Goal: Task Accomplishment & Management: Manage account settings

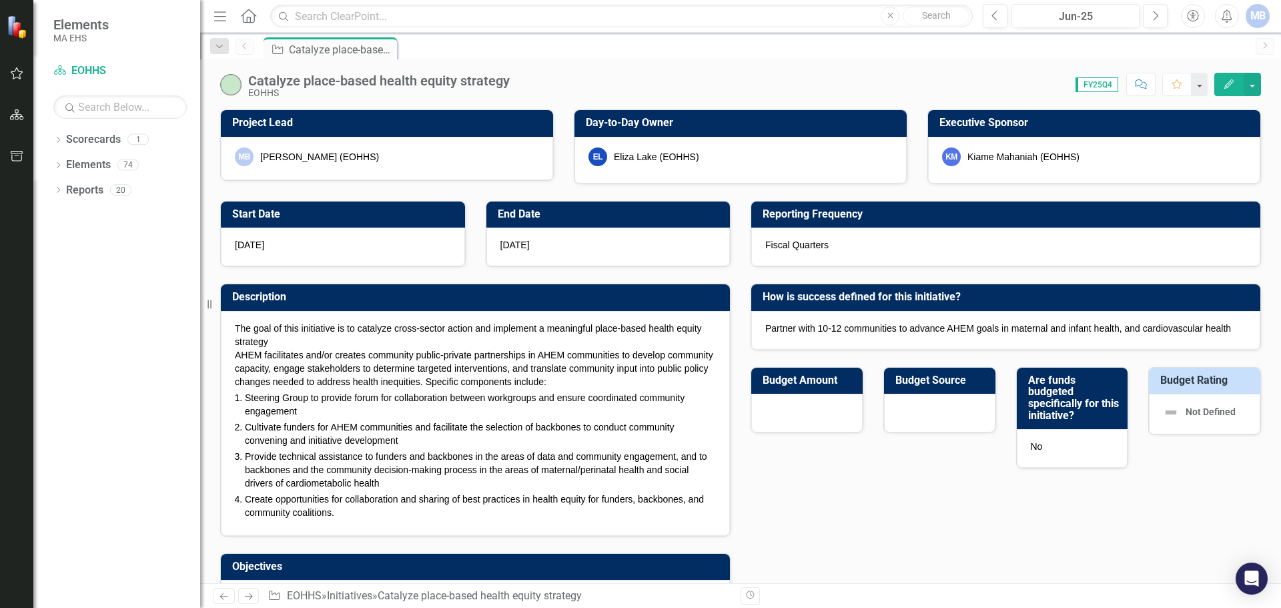
checkbox input "true"
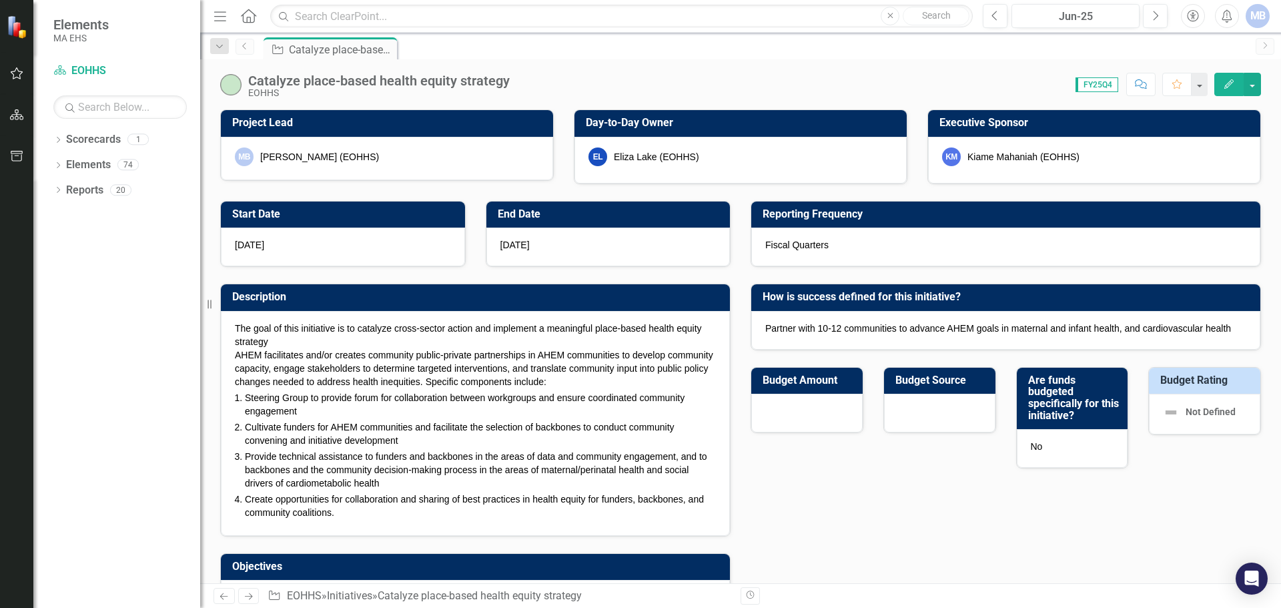
click at [253, 47] on link "Previous" at bounding box center [245, 47] width 19 height 16
click at [1148, 10] on button "Next" at bounding box center [1155, 16] width 25 height 24
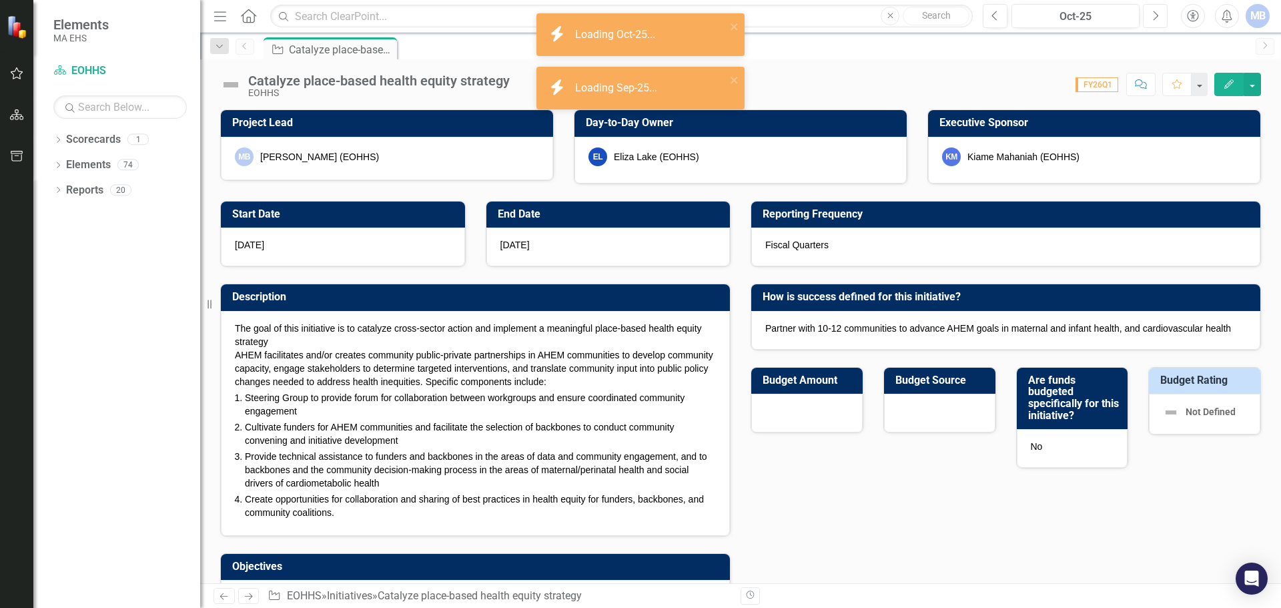
checkbox input "true"
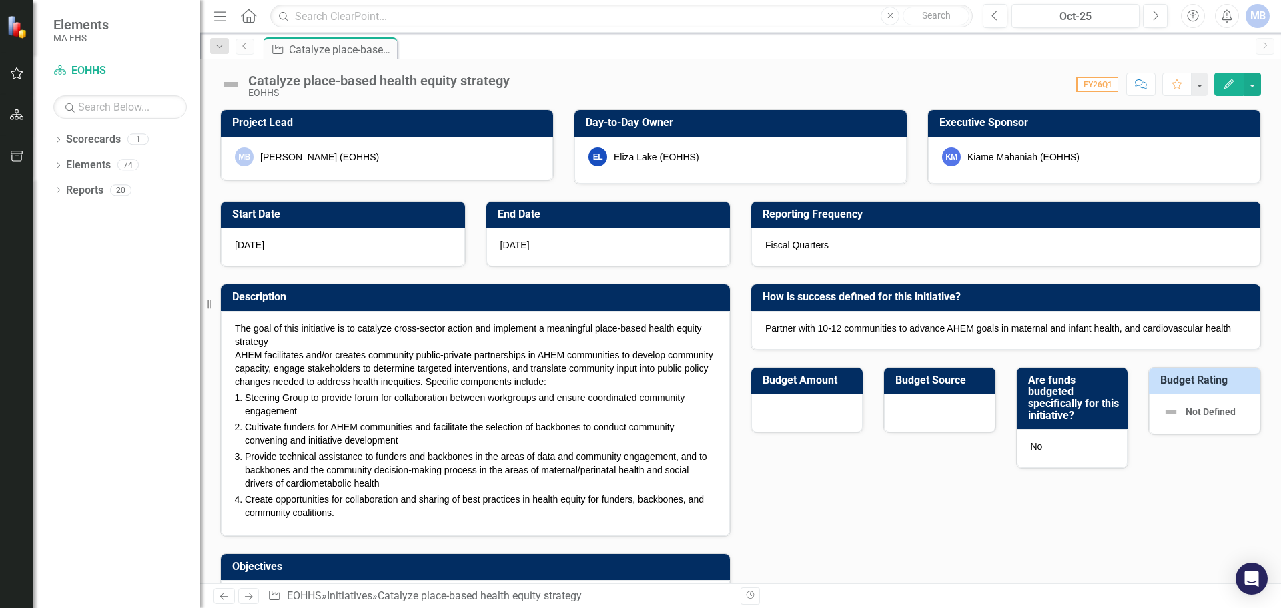
click at [244, 44] on icon "Previous" at bounding box center [245, 46] width 11 height 8
click at [242, 10] on icon "Home" at bounding box center [248, 16] width 17 height 14
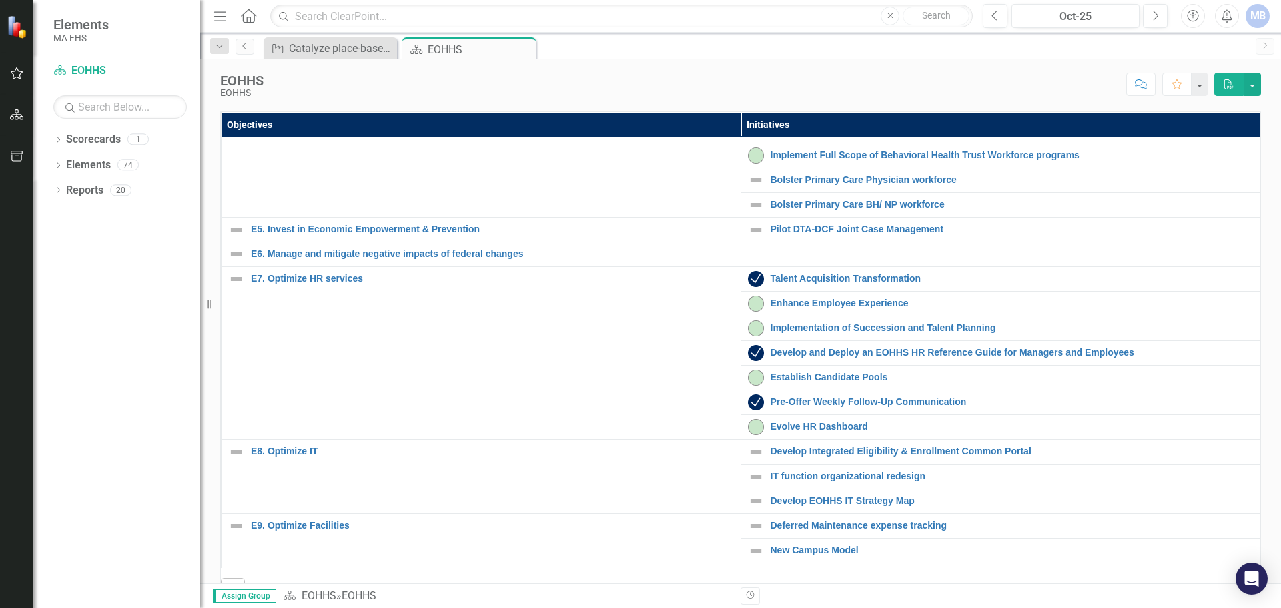
scroll to position [267, 0]
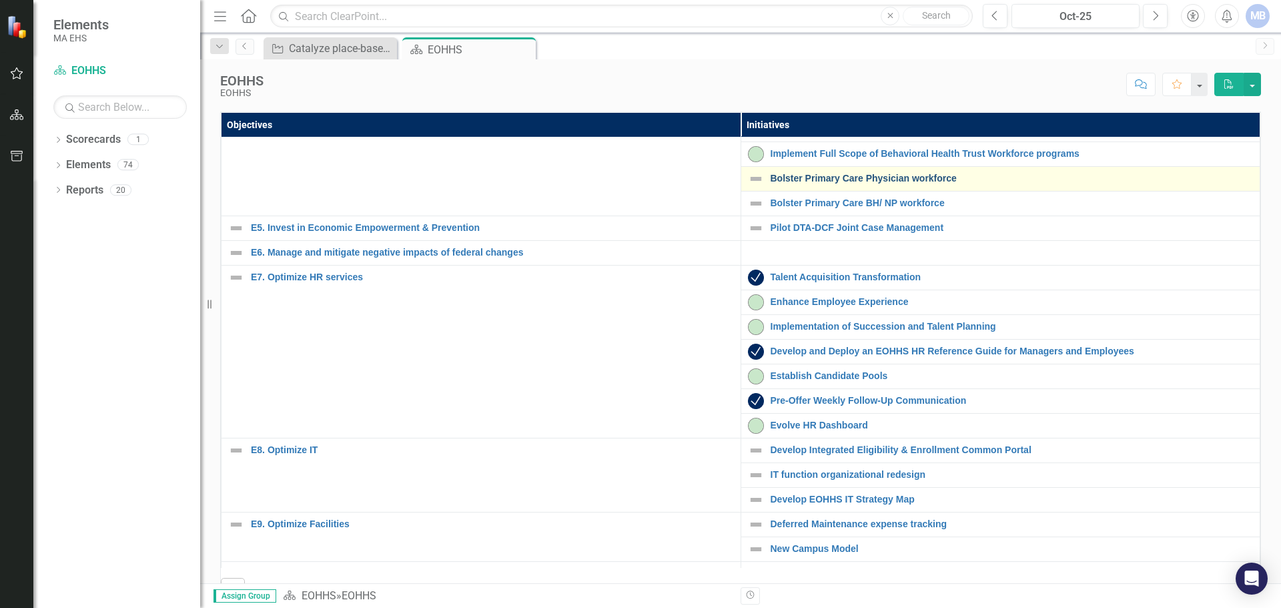
click at [872, 184] on link "Bolster Primary Care Physician workforce" at bounding box center [1012, 179] width 483 height 10
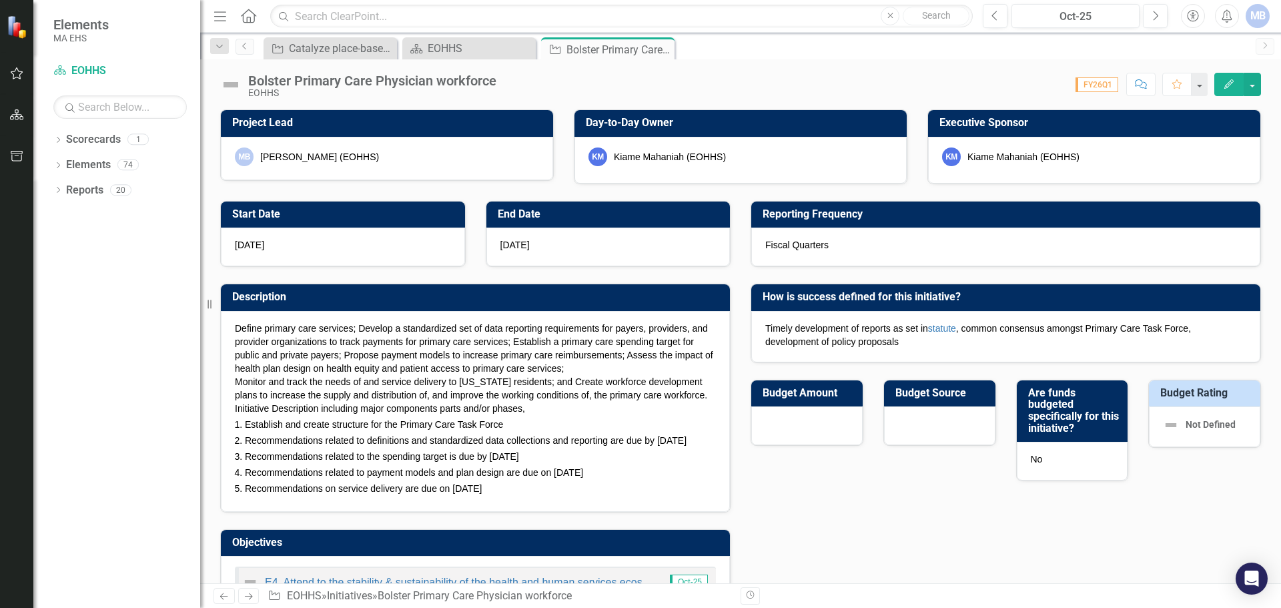
checkbox input "true"
click at [1233, 79] on icon "button" at bounding box center [1229, 83] width 9 height 9
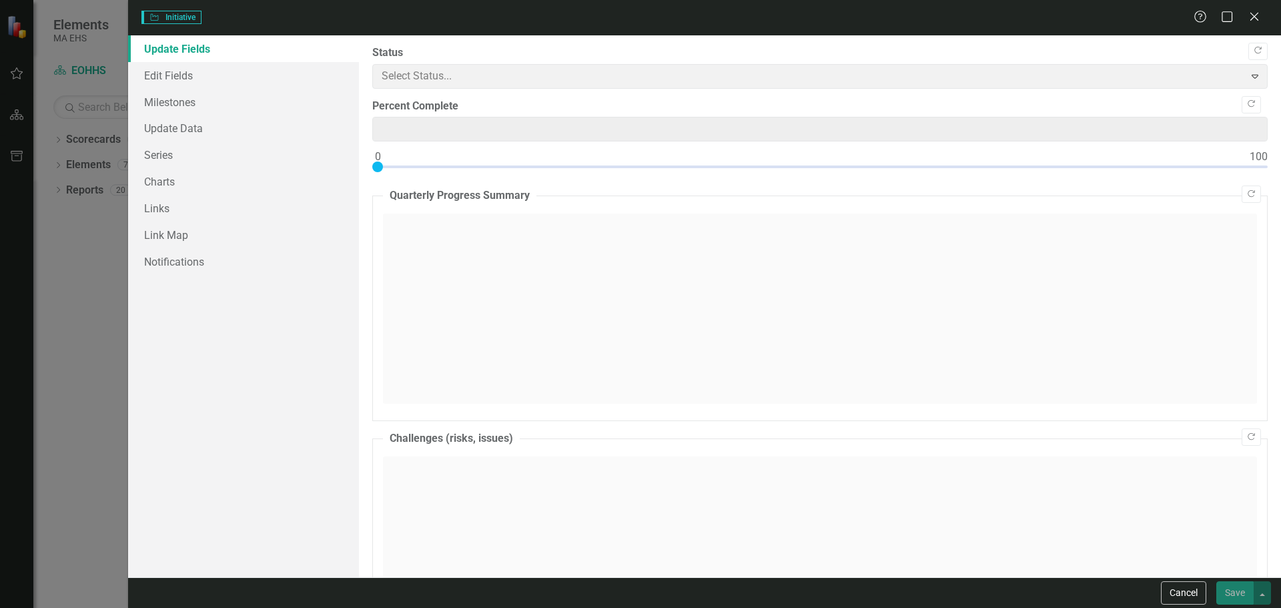
type input "0"
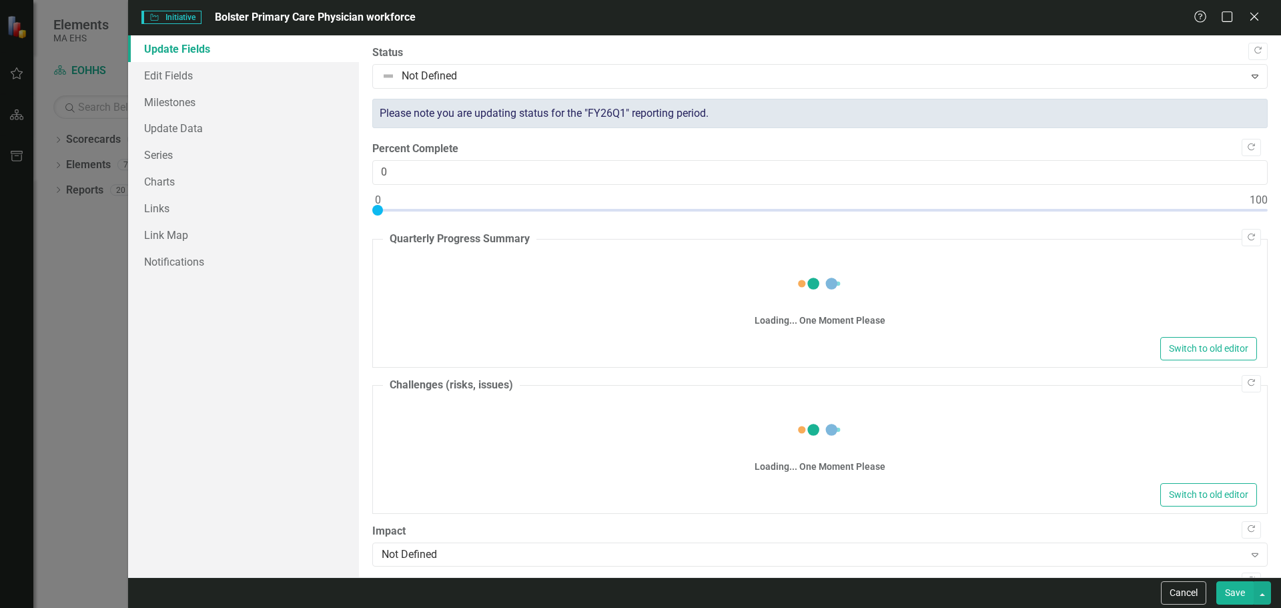
click at [516, 259] on div "Loading... One Moment Please" at bounding box center [820, 295] width 874 height 77
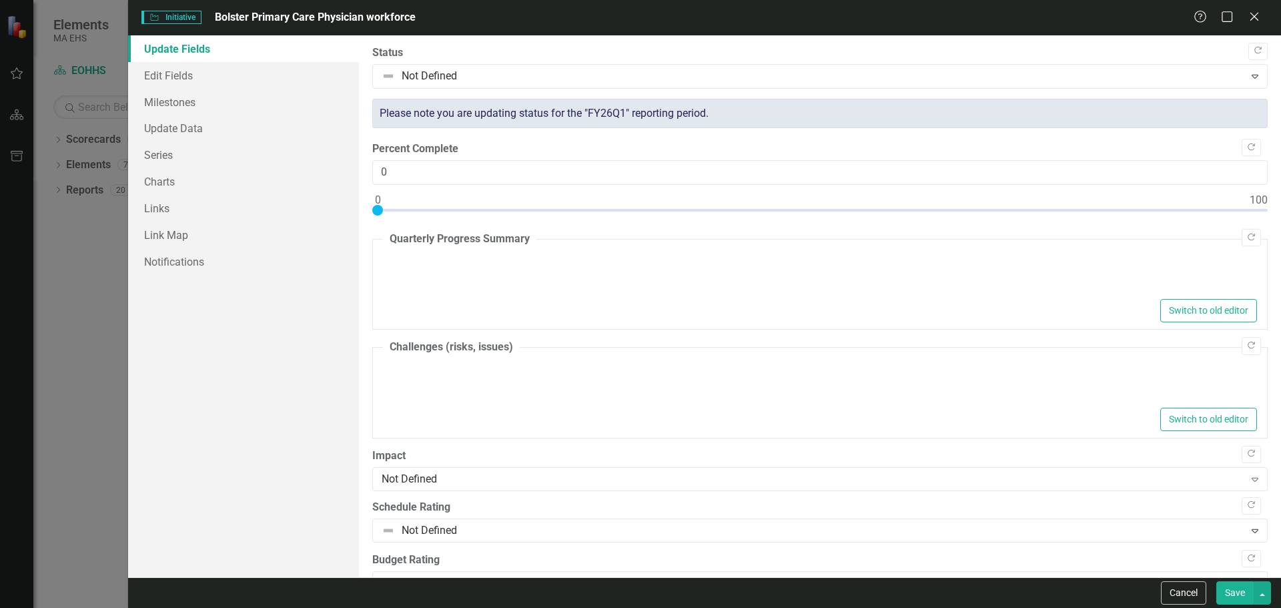
click at [476, 281] on div at bounding box center [820, 275] width 874 height 43
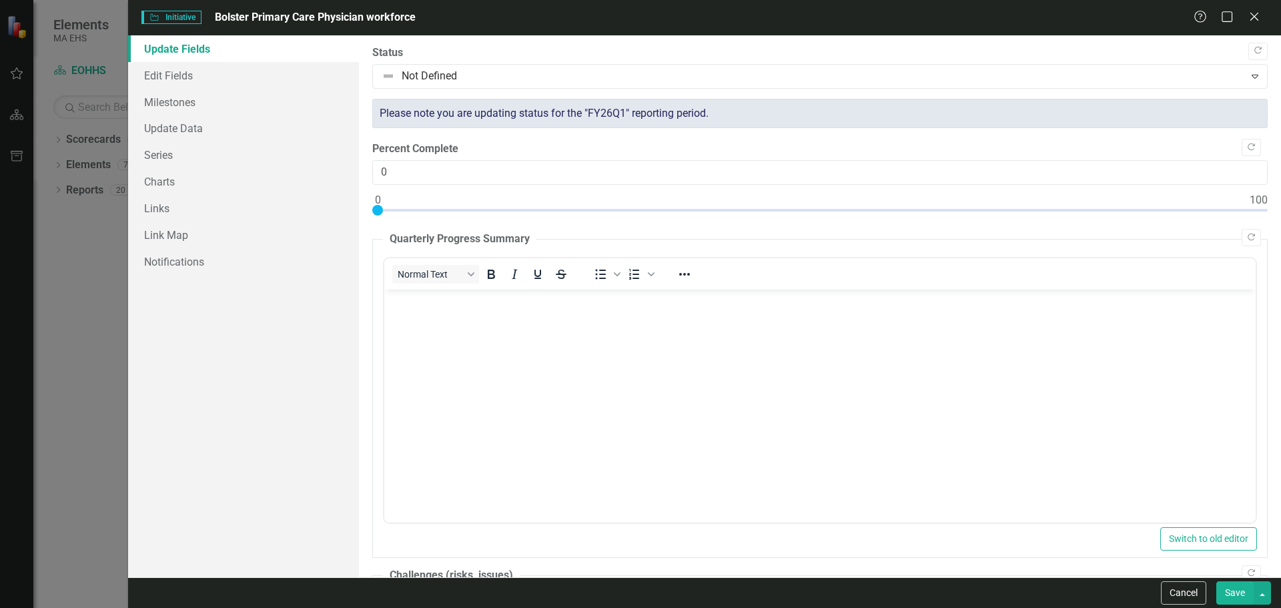
click at [634, 308] on p "Rich Text Area. Press ALT-0 for help." at bounding box center [819, 300] width 865 height 16
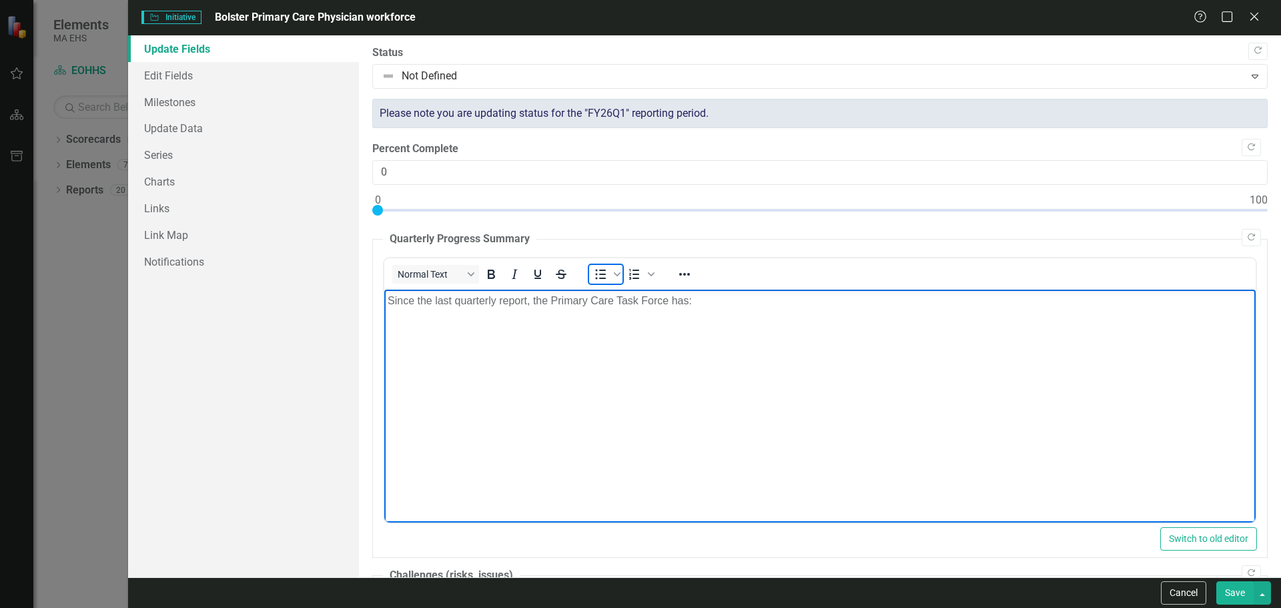
click at [605, 270] on icon "Bullet list" at bounding box center [600, 274] width 11 height 10
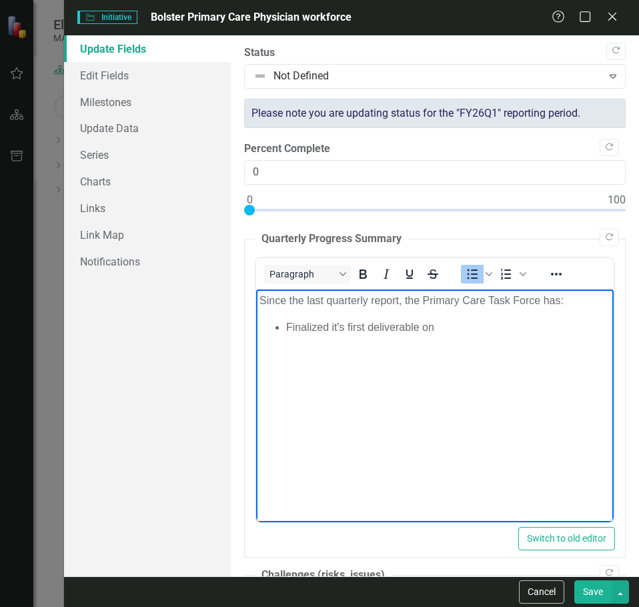
click at [539, 386] on body "Since the last quarterly report, the Primary Care Task Force has: Finalized it'…" at bounding box center [435, 389] width 358 height 200
click at [491, 388] on body "Since the last quarterly report, the Primary Care Task Force has: Finalized it'…" at bounding box center [435, 389] width 358 height 200
click at [445, 368] on body "Since the last quarterly report, the Primary Care Task Force has: Finalized it'…" at bounding box center [435, 389] width 358 height 200
click at [367, 328] on li "Finalized it's first deliverable on defining primary care services, codes, and …" at bounding box center [448, 335] width 324 height 32
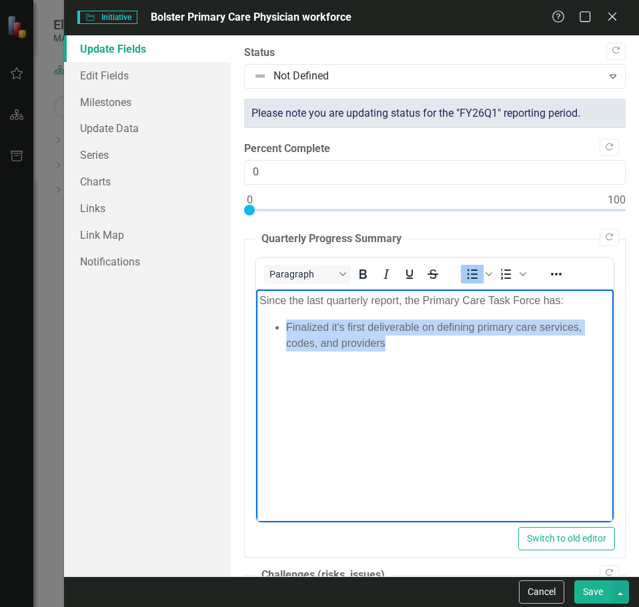
drag, startPoint x: 398, startPoint y: 341, endPoint x: 282, endPoint y: 319, distance: 118.2
click at [284, 320] on ul "Finalized it's first deliverable on defining primary care services, codes, and …" at bounding box center [434, 335] width 351 height 32
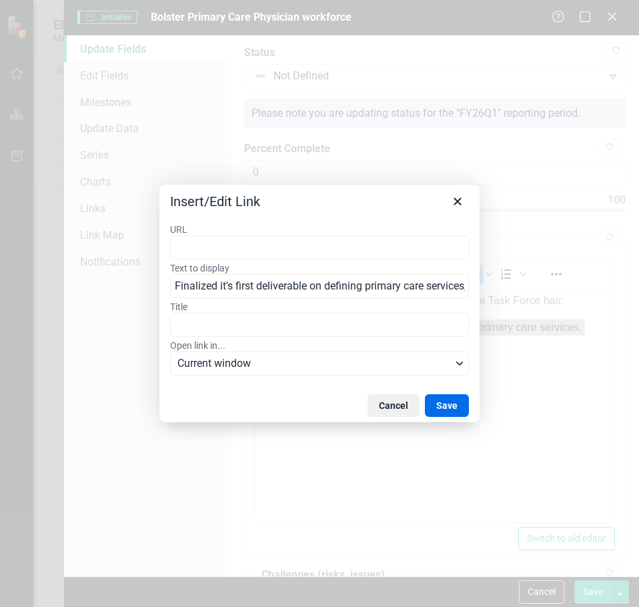
type input "[URL][DOMAIN_NAME]"
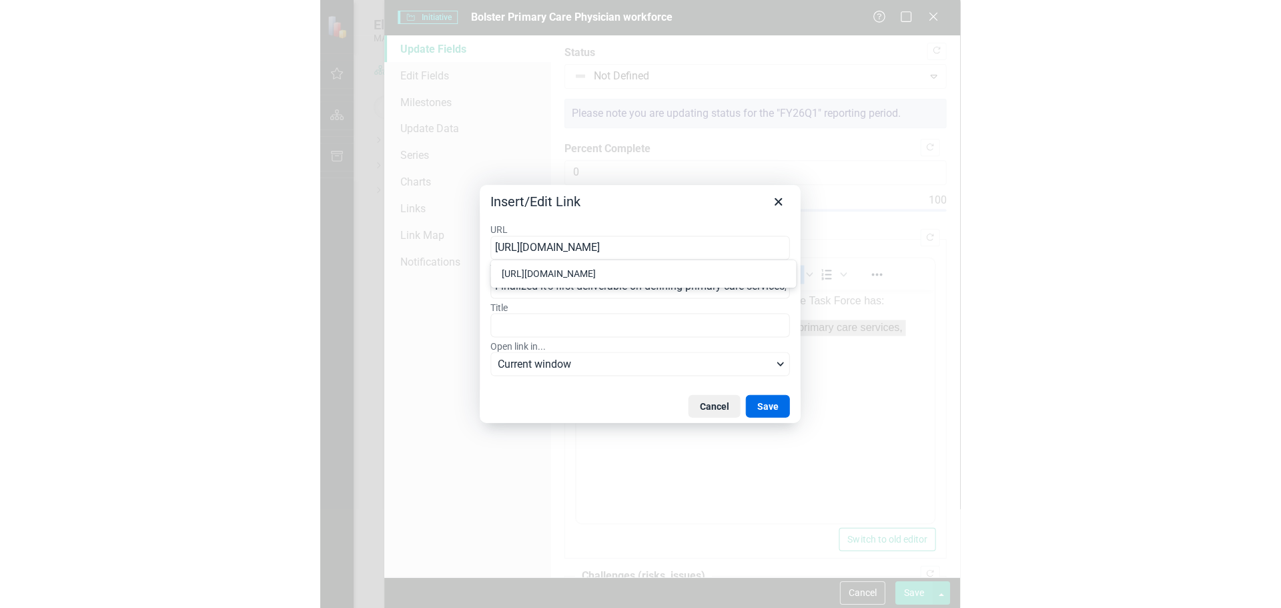
scroll to position [0, 217]
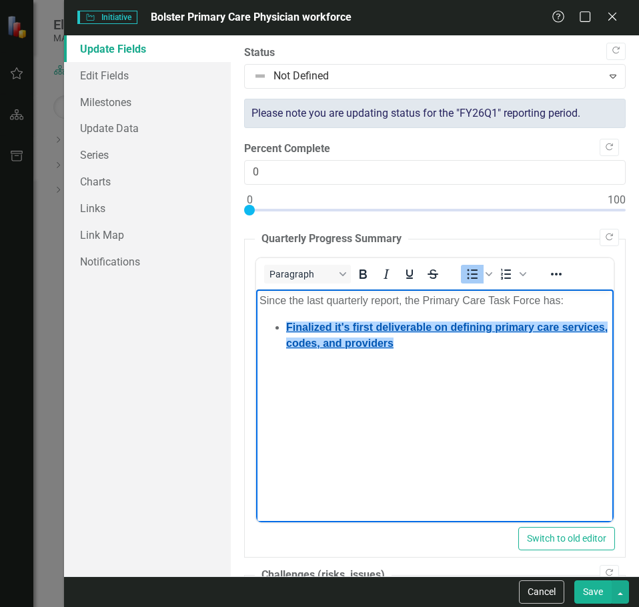
click at [354, 324] on link "Finalized it's first deliverable on defining primary care services, codes, and …" at bounding box center [447, 334] width 322 height 27
click at [344, 324] on link "Finalized it's first deliverable on defining primary care services, codes, and …" at bounding box center [447, 334] width 322 height 27
click at [485, 342] on li "Finalized its first deliverable on defining primary care services, codes, and p…" at bounding box center [448, 335] width 324 height 32
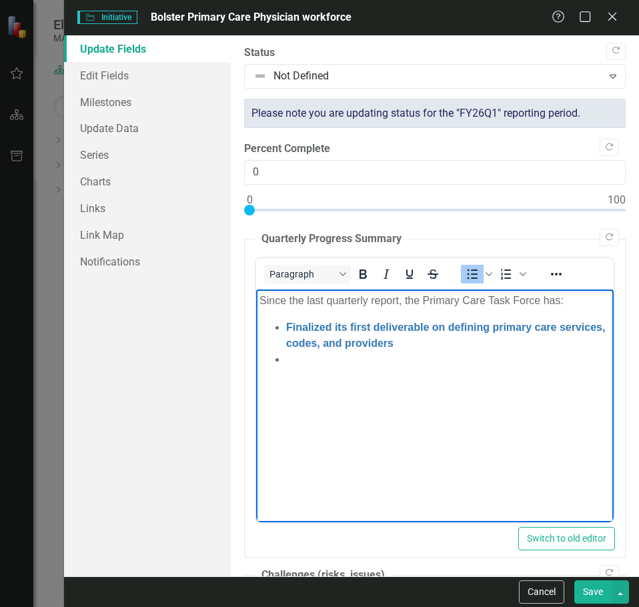
drag, startPoint x: 378, startPoint y: 389, endPoint x: 370, endPoint y: 384, distance: 9.3
click at [378, 389] on body "Since the last quarterly report, the Primary Care Task Force has: Finalized its…" at bounding box center [435, 389] width 358 height 200
click at [358, 364] on li "Rich Text Area. Press ALT-0 for help." at bounding box center [448, 359] width 324 height 16
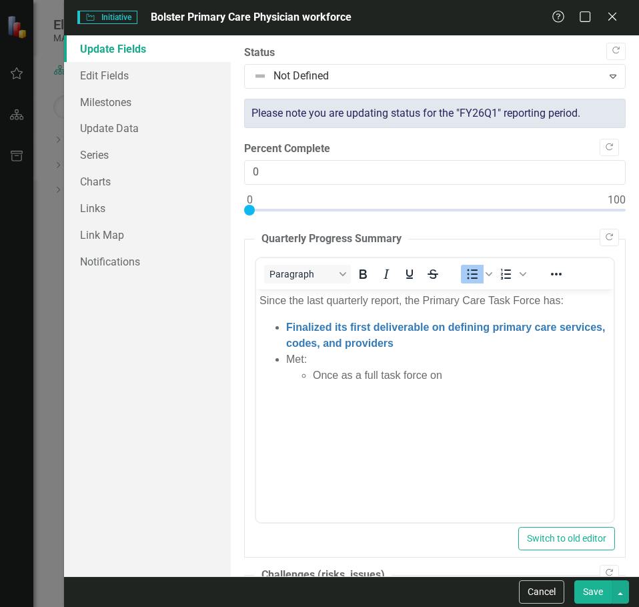
click at [583, 587] on button "Save" at bounding box center [593, 592] width 37 height 23
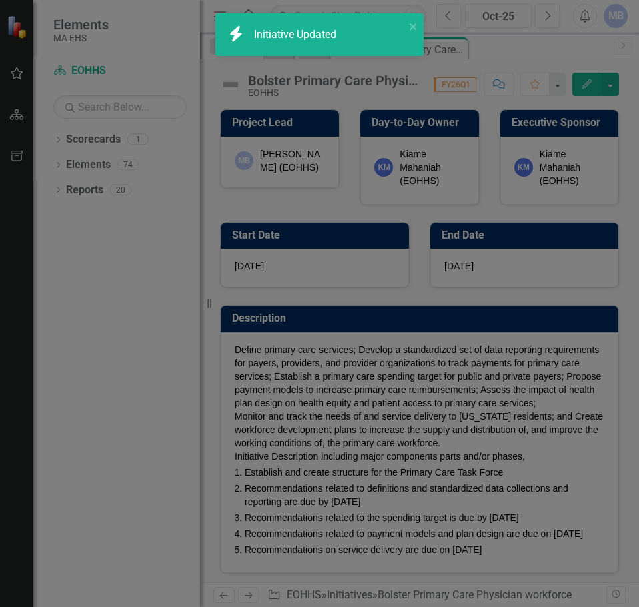
checkbox input "false"
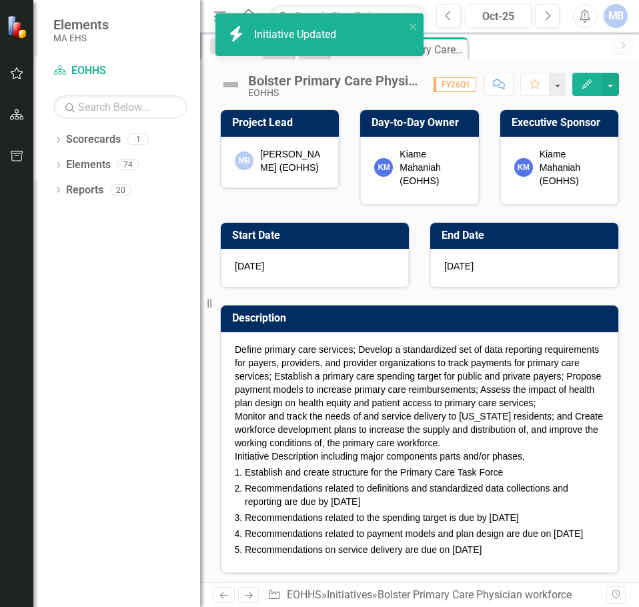
checkbox input "true"
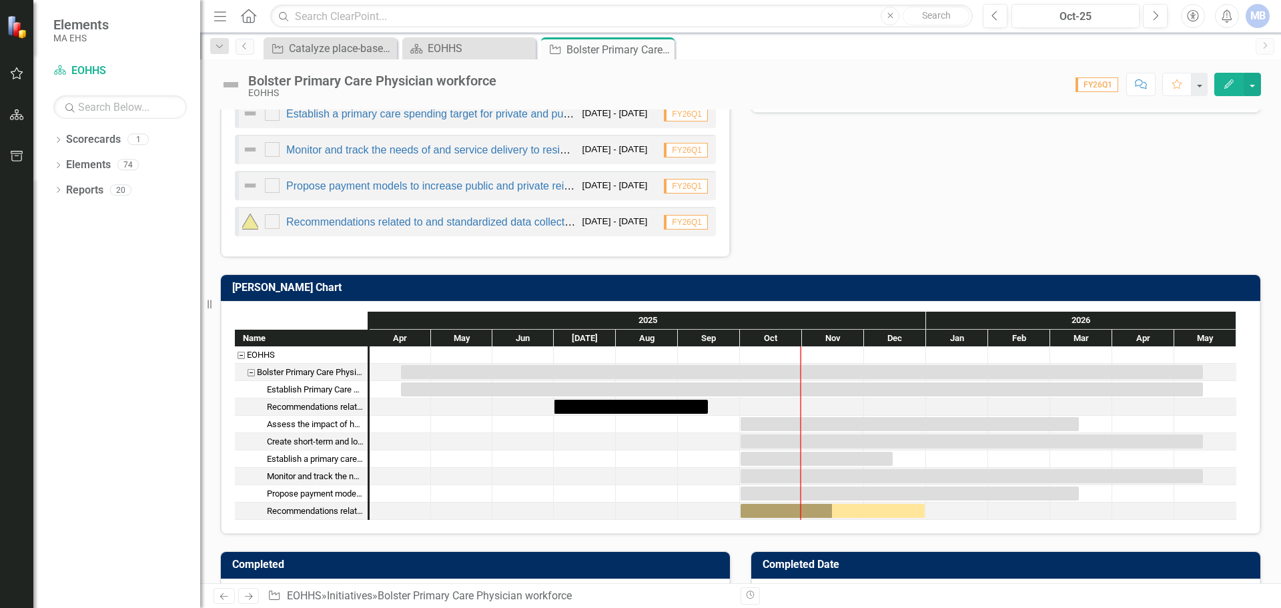
scroll to position [400, 0]
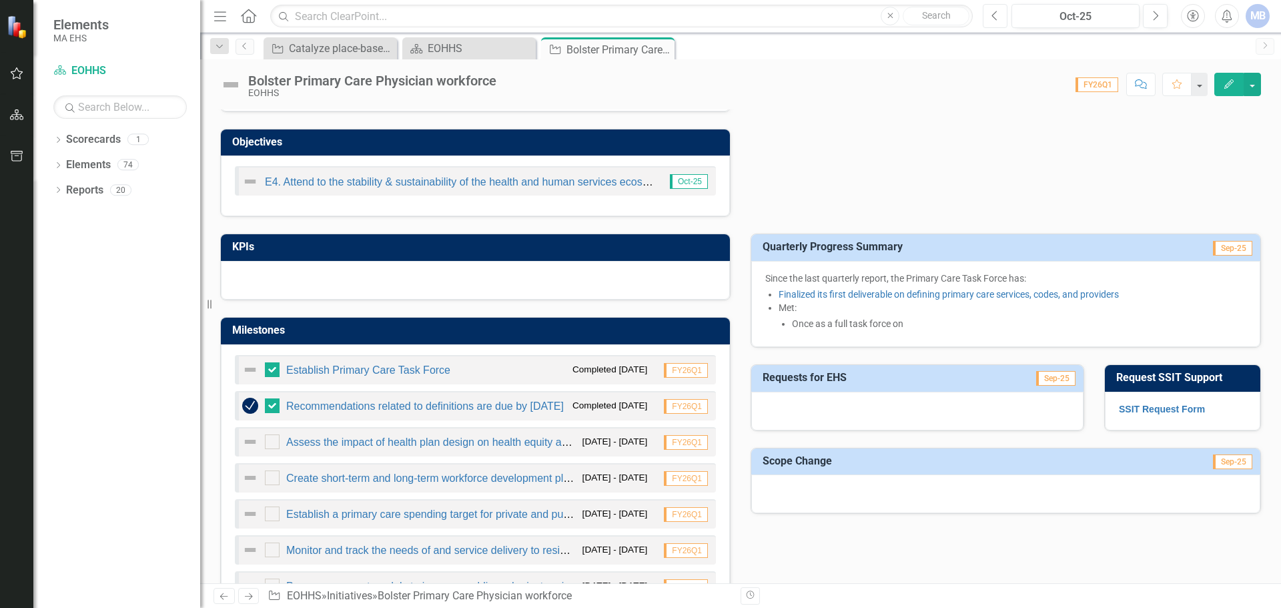
click at [986, 15] on button "Previous" at bounding box center [995, 16] width 25 height 24
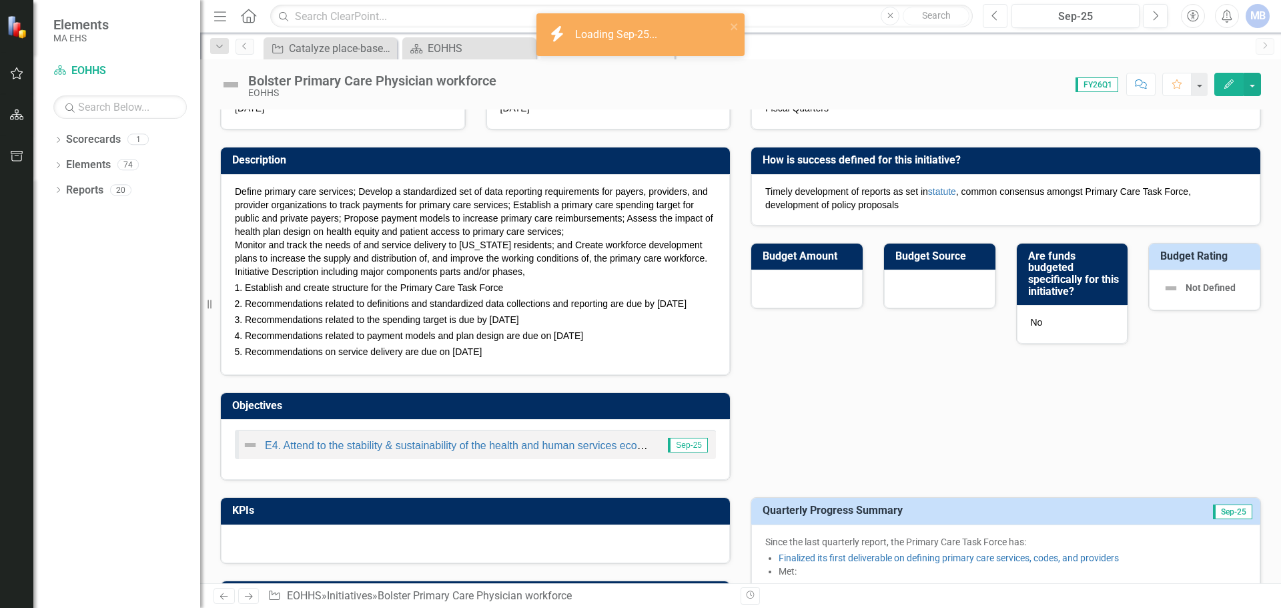
scroll to position [334, 0]
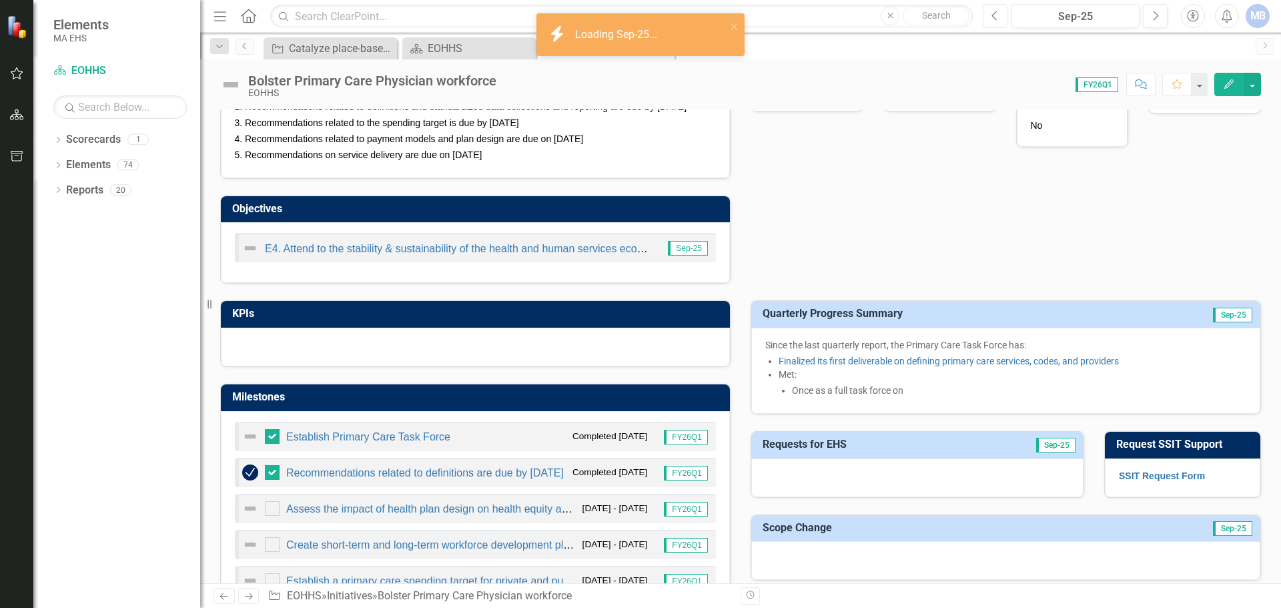
click at [991, 20] on button "Previous" at bounding box center [995, 16] width 25 height 24
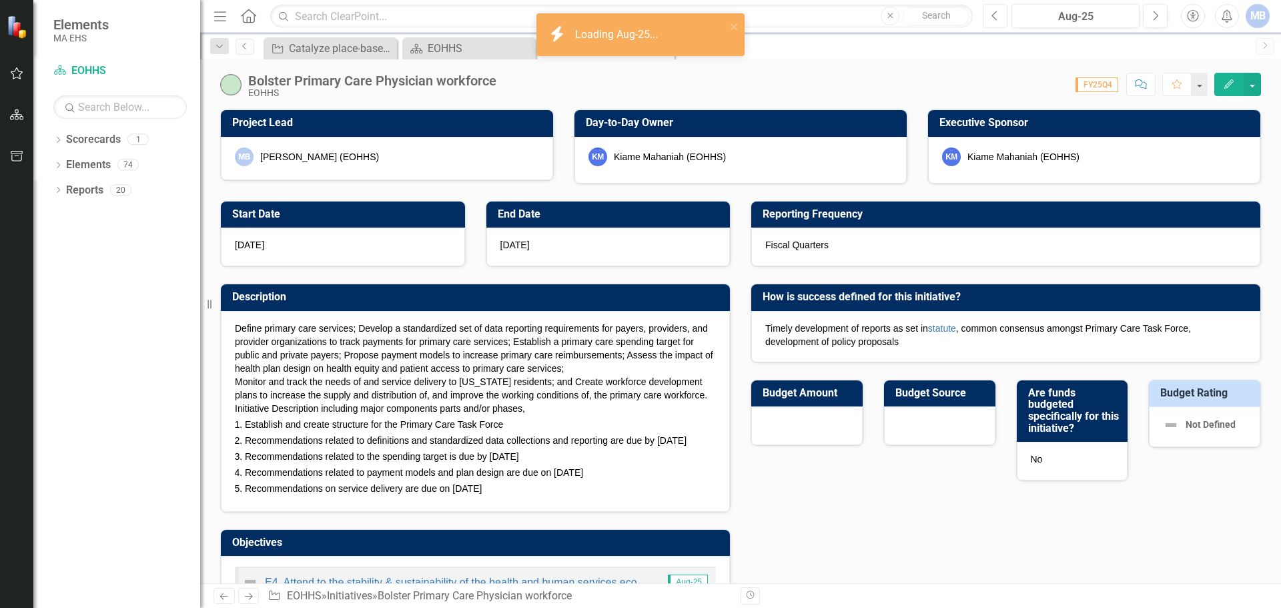
click at [991, 20] on button "Previous" at bounding box center [995, 16] width 25 height 24
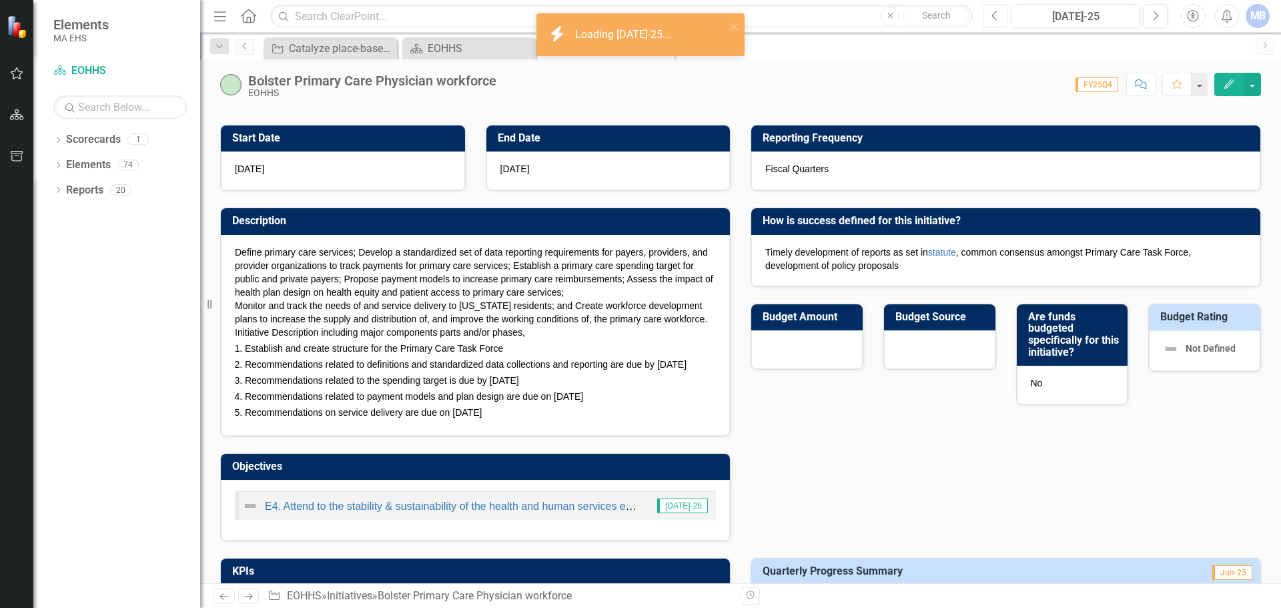
scroll to position [334, 0]
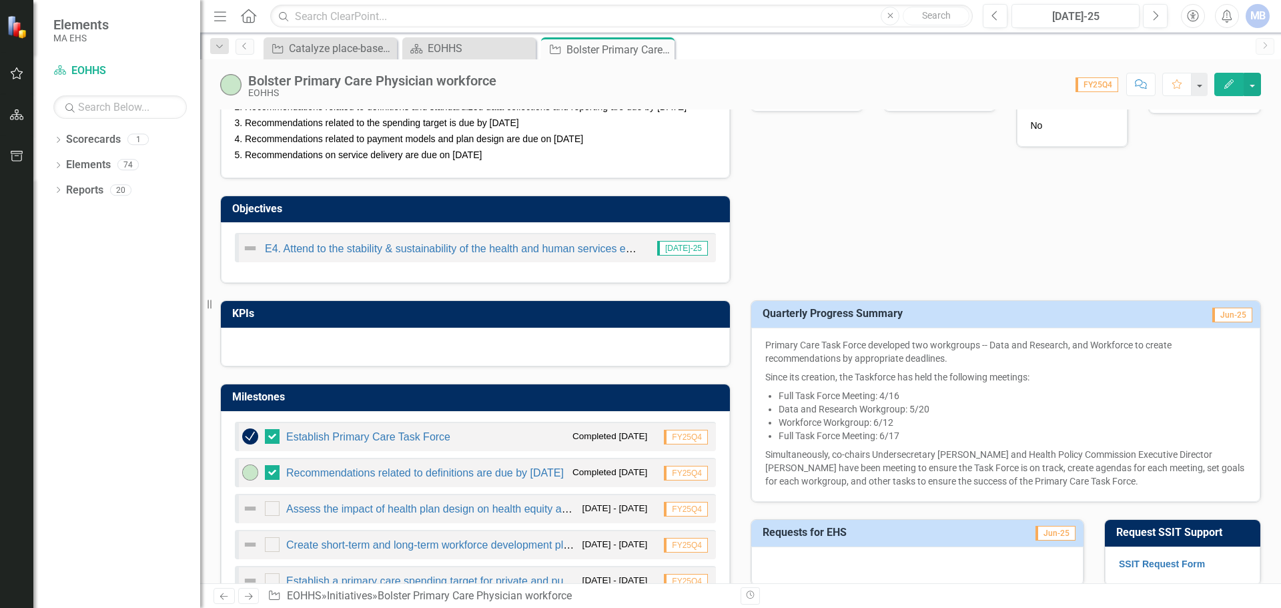
click at [886, 502] on div "Primary Care Task Force developed two workgroups -- Data and Research, and Work…" at bounding box center [1006, 415] width 509 height 174
click at [1152, 13] on icon "Next" at bounding box center [1155, 16] width 7 height 12
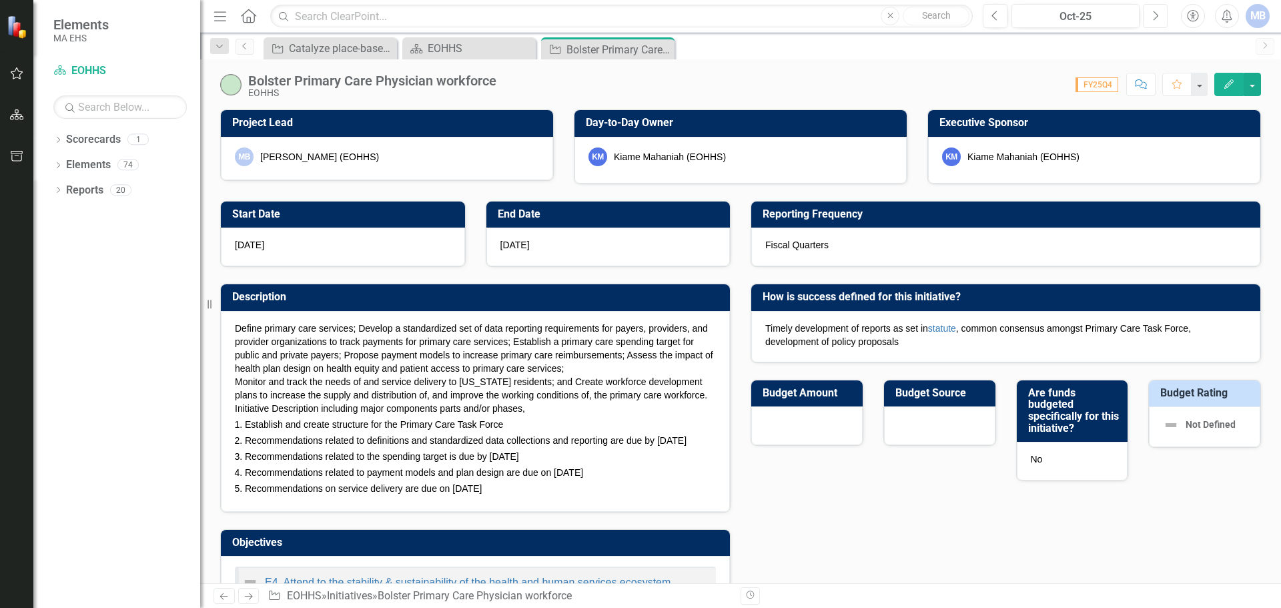
click at [1152, 13] on icon "Next" at bounding box center [1155, 16] width 7 height 12
checkbox input "true"
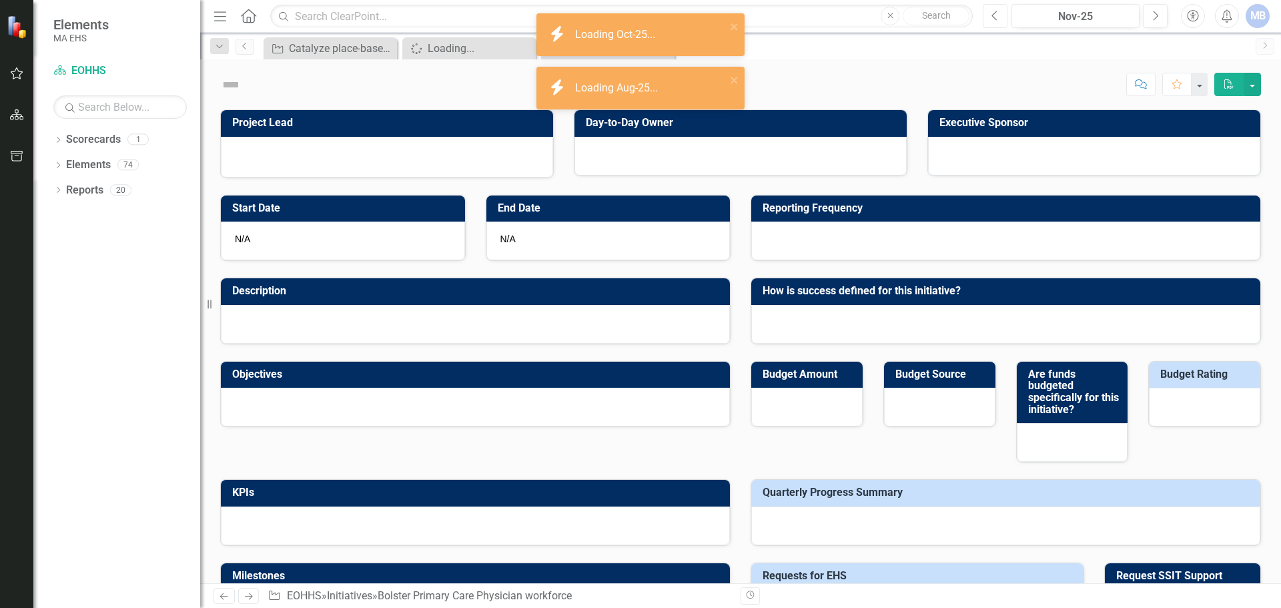
click at [996, 19] on icon "Previous" at bounding box center [995, 16] width 7 height 12
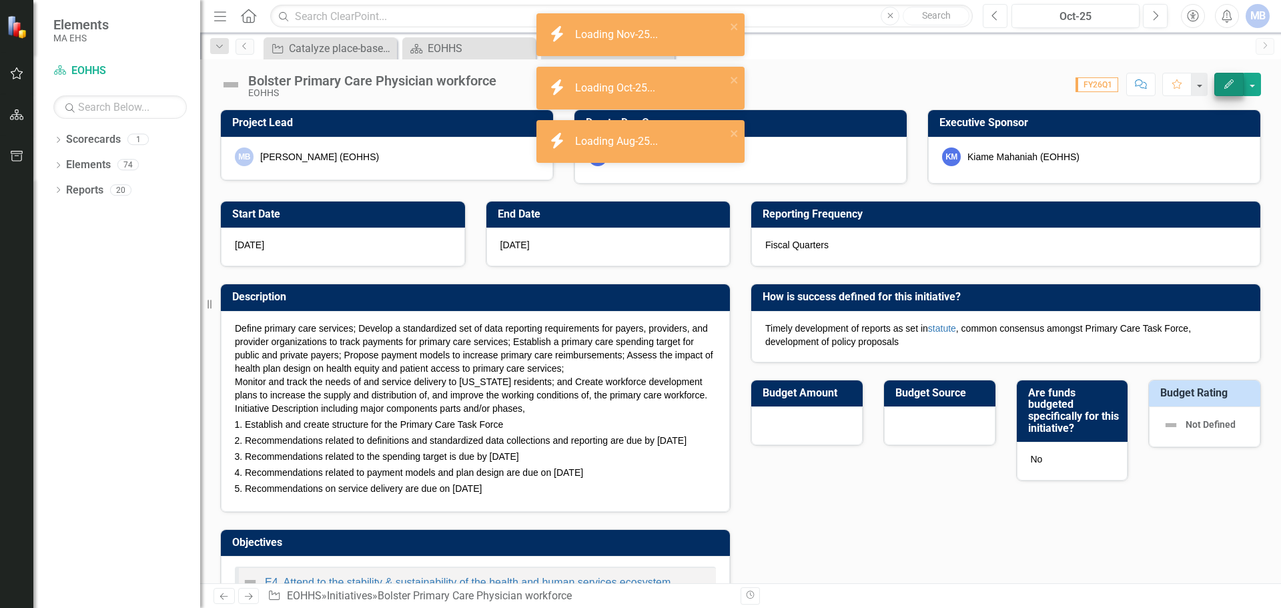
checkbox input "true"
click at [1229, 86] on icon "button" at bounding box center [1229, 83] width 9 height 9
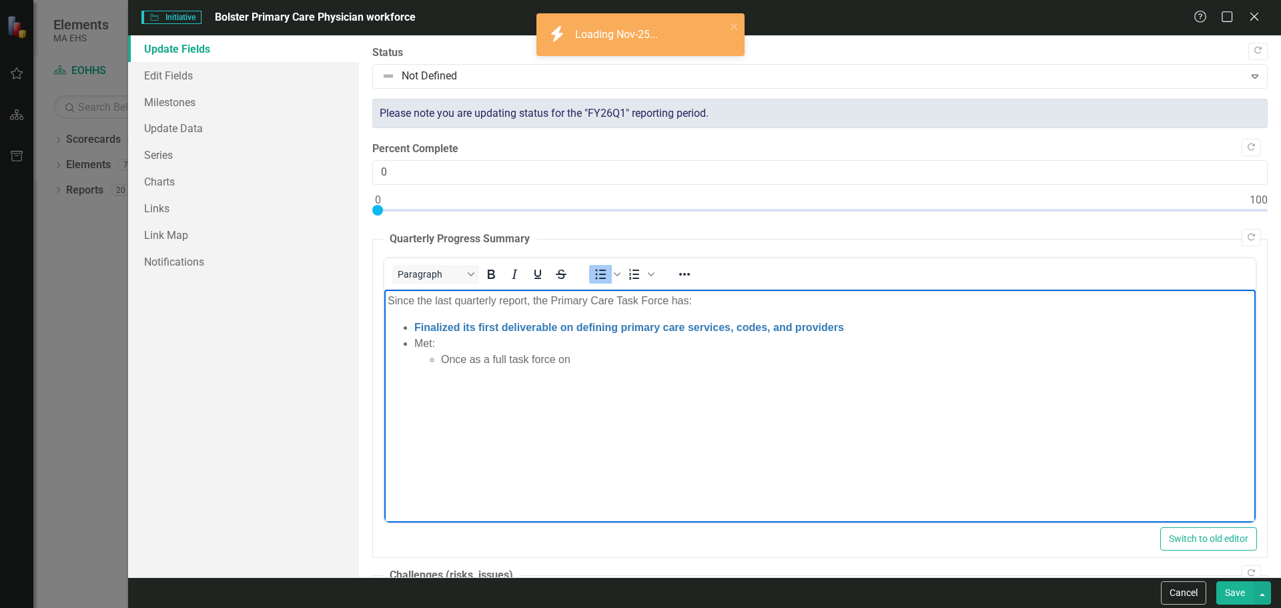
drag, startPoint x: 713, startPoint y: 388, endPoint x: 680, endPoint y: 375, distance: 35.7
click at [713, 388] on body "Since the last quarterly report, the Primary Care Task Force has: Finalized its…" at bounding box center [820, 389] width 872 height 200
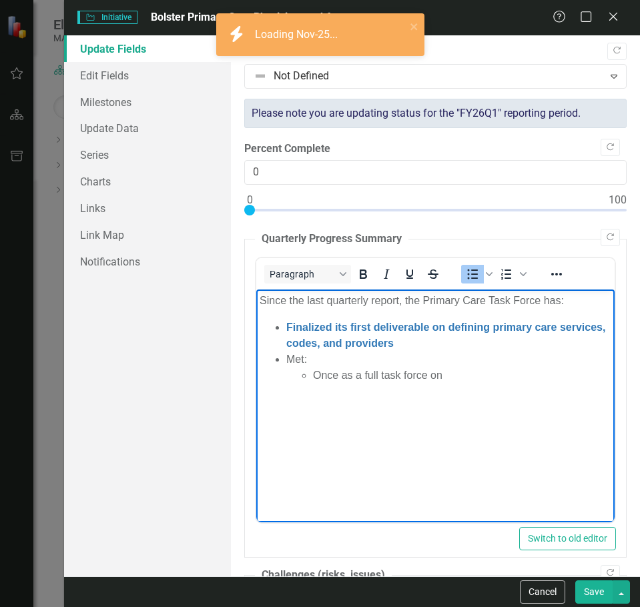
click at [473, 375] on li "Once as a full task force on" at bounding box center [461, 375] width 298 height 16
click at [351, 385] on li "Rich Text Area. Press ALT-0 for help." at bounding box center [461, 391] width 298 height 16
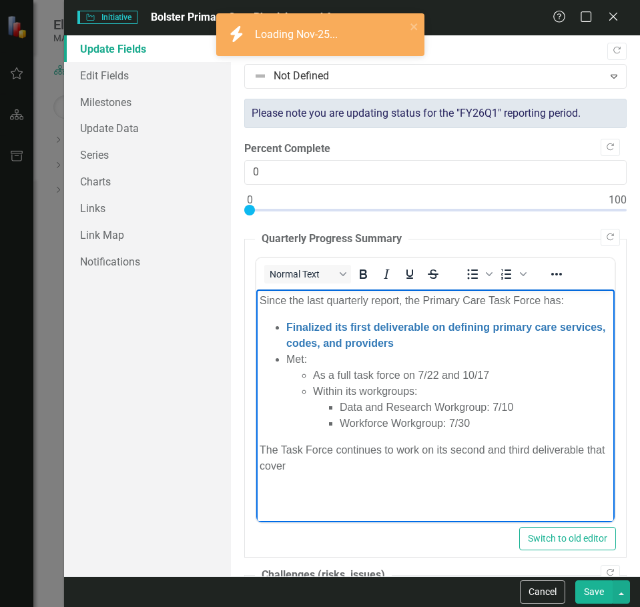
click at [416, 436] on body "Since the last quarterly report, the Primary Care Task Force has: Finalized its…" at bounding box center [435, 389] width 358 height 200
drag, startPoint x: 440, startPoint y: 463, endPoint x: 485, endPoint y: 451, distance: 46.1
click at [485, 451] on p "The Task Force continues to work on its second and third deliverable that cover" at bounding box center [435, 458] width 352 height 32
click at [465, 469] on p "The Task Force continues to work on its second and third deliverable that cover" at bounding box center [435, 458] width 352 height 32
click at [402, 467] on p "The Task Force continues to work on its second and third deliverable that cover" at bounding box center [435, 458] width 352 height 32
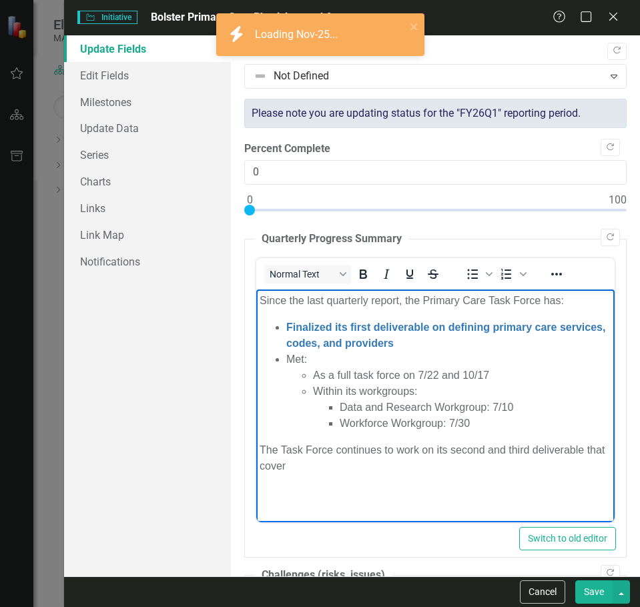
drag, startPoint x: 393, startPoint y: 465, endPoint x: 282, endPoint y: 465, distance: 110.8
click at [282, 465] on p "The Task Force continues to work on its second and third deliverable that cover" at bounding box center [435, 458] width 352 height 32
click at [360, 448] on p "The Task Force continues to work on its second and third deliverable that devel…" at bounding box center [435, 458] width 352 height 32
click at [355, 469] on p "The Task Force continues to work on its second and third deliverable that devel…" at bounding box center [435, 458] width 352 height 32
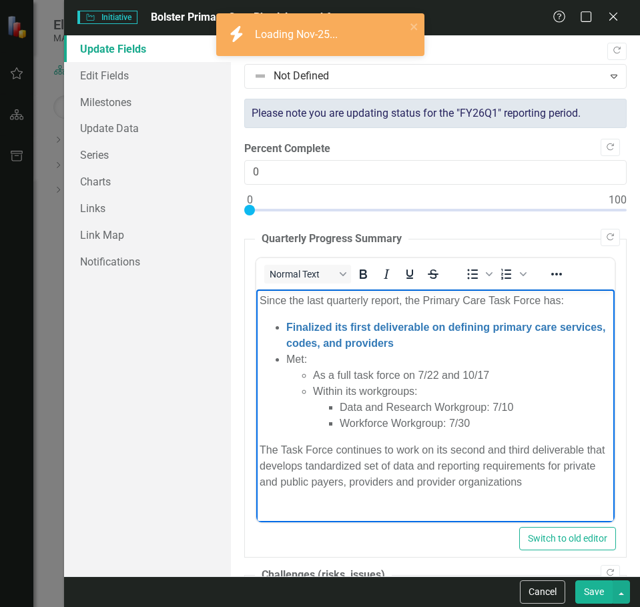
click at [322, 462] on p "The Task Force continues to work on its second and third deliverable that devel…" at bounding box center [435, 466] width 352 height 48
drag, startPoint x: 553, startPoint y: 482, endPoint x: 487, endPoint y: 451, distance: 72.5
click at [487, 451] on p "The Task Force continues to work on its second and third deliverable that devel…" at bounding box center [435, 466] width 352 height 48
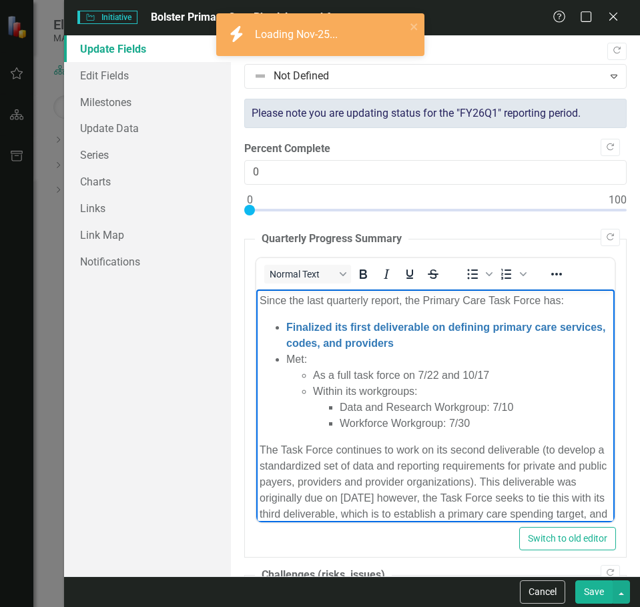
click at [545, 299] on p "Since the last quarterly report, the Primary Care Task Force has:" at bounding box center [435, 300] width 352 height 16
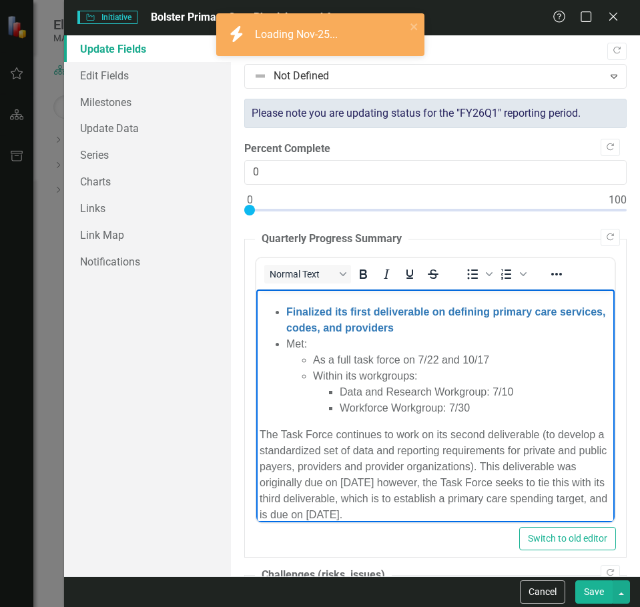
scroll to position [78, 0]
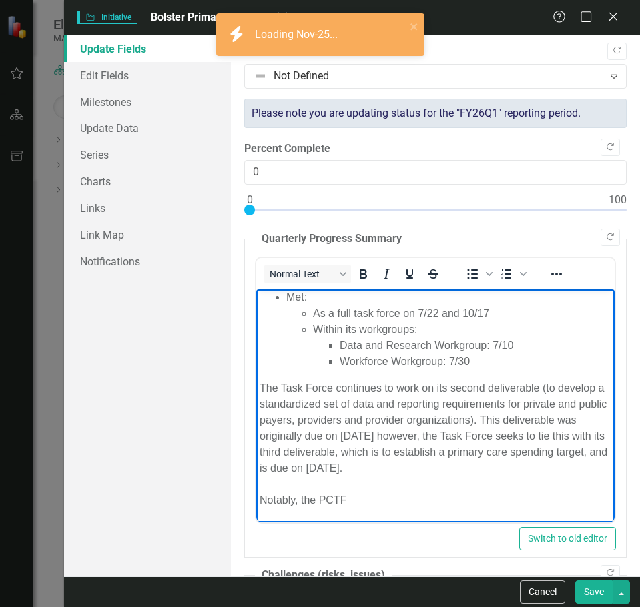
click at [385, 498] on p "The Task Force continues to work on its second deliverable (to develop a standa…" at bounding box center [435, 444] width 352 height 128
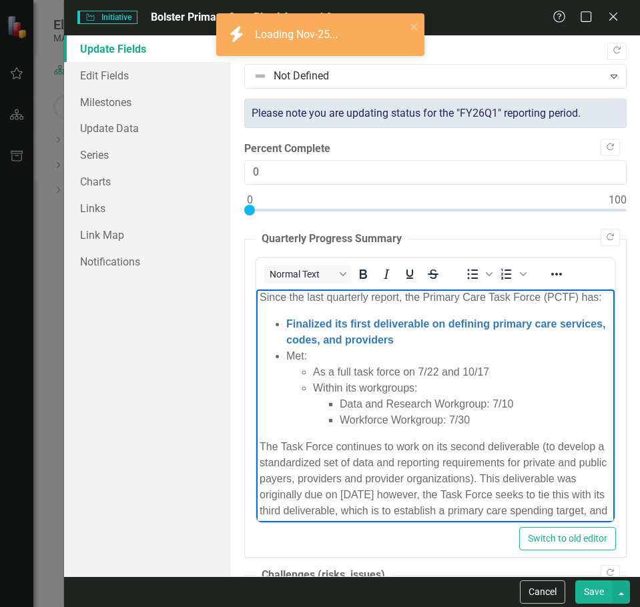
scroll to position [0, 0]
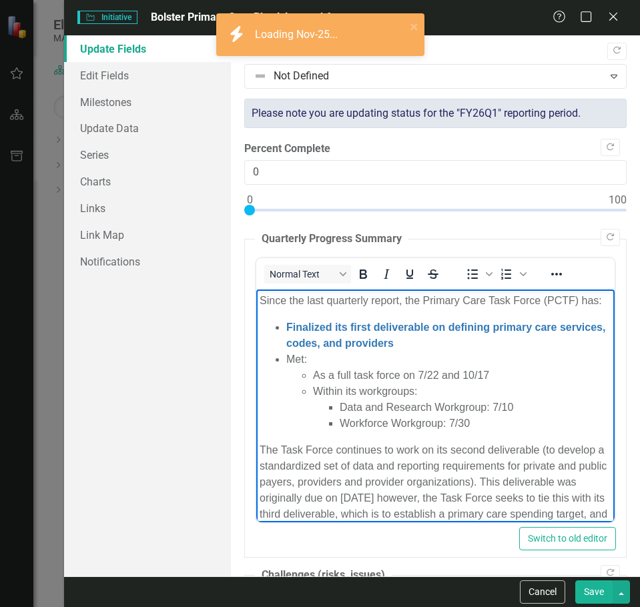
click at [431, 308] on p "Since the last quarterly report, the Primary Care Task Force (PCTF) has:" at bounding box center [435, 300] width 352 height 16
click at [422, 383] on li "As a full task force on 7/22 and 10/17" at bounding box center [461, 375] width 298 height 16
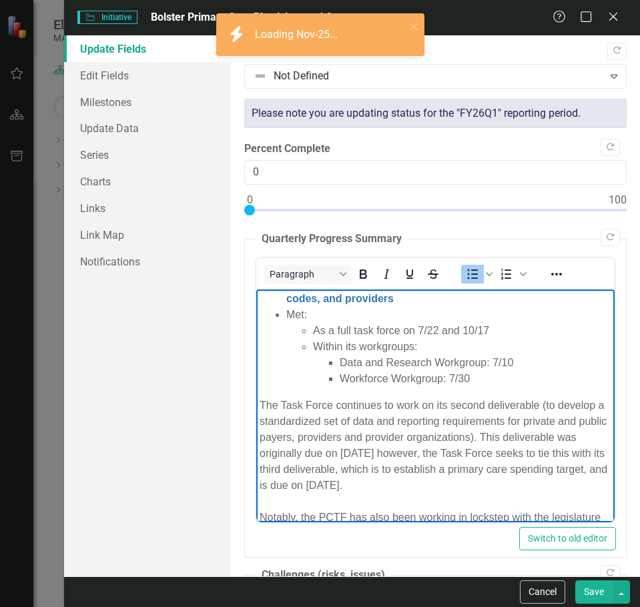
scroll to position [67, 0]
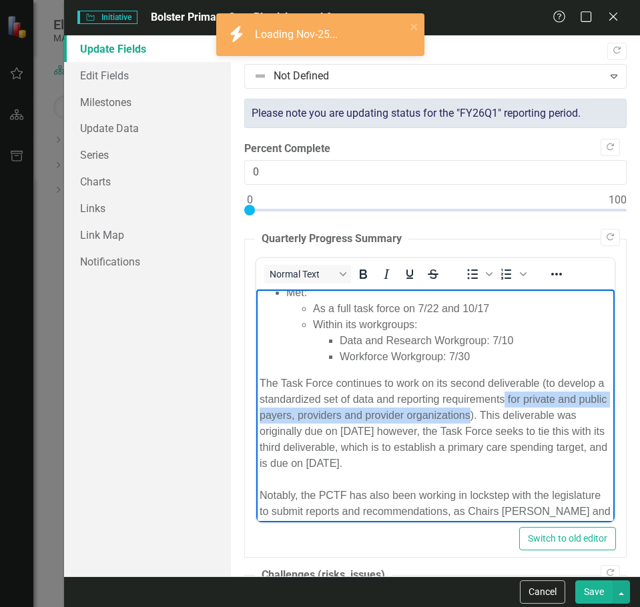
drag, startPoint x: 557, startPoint y: 428, endPoint x: 553, endPoint y: 414, distance: 13.9
click at [553, 414] on p "The Task Force continues to work on its second deliverable (to develop a standa…" at bounding box center [435, 455] width 352 height 160
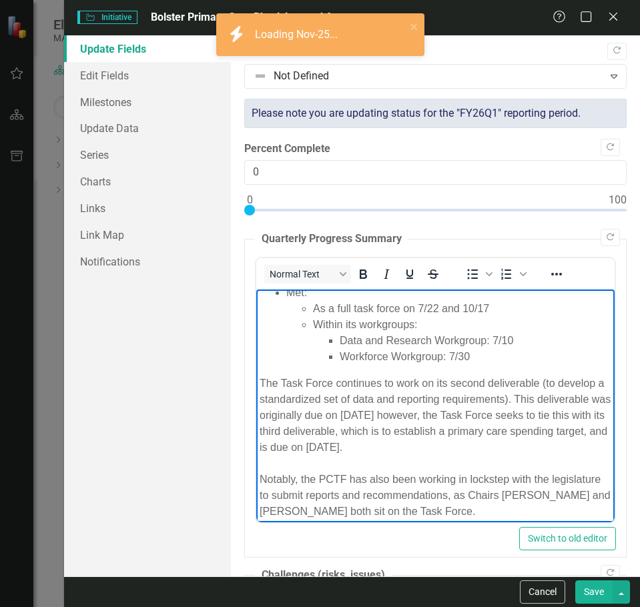
click at [501, 422] on p "The Task Force continues to work on its second deliverable (to develop a standa…" at bounding box center [435, 447] width 352 height 144
click at [456, 430] on p "The Task Force continues to work on its second deliverable (to develop a standa…" at bounding box center [435, 447] width 352 height 144
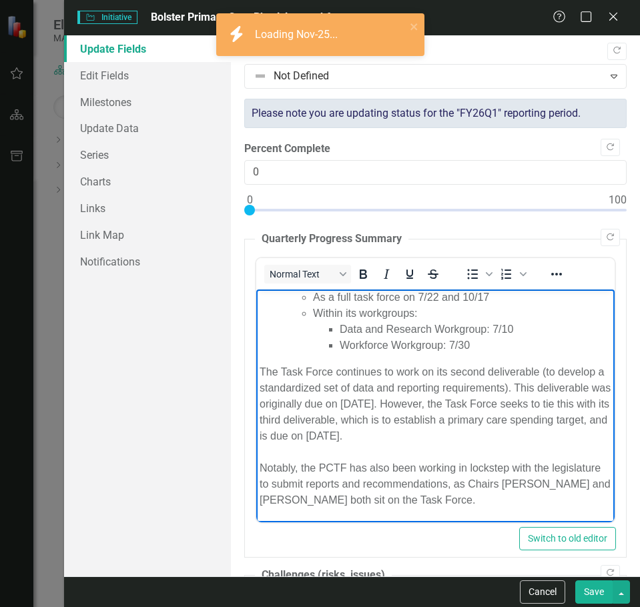
scroll to position [94, 0]
click at [412, 436] on p "The Task Force continues to work on its second deliverable (to develop a standa…" at bounding box center [435, 436] width 352 height 144
click at [418, 434] on p "The Task Force continues to work on its second deliverable (to develop a standa…" at bounding box center [435, 436] width 352 height 144
click at [439, 418] on p "The Task Force continues to work on its second deliverable (to develop a standa…" at bounding box center [435, 436] width 352 height 144
click at [447, 421] on p "The Task Force continues to work on its second deliverable (to develop a standa…" at bounding box center [435, 436] width 352 height 144
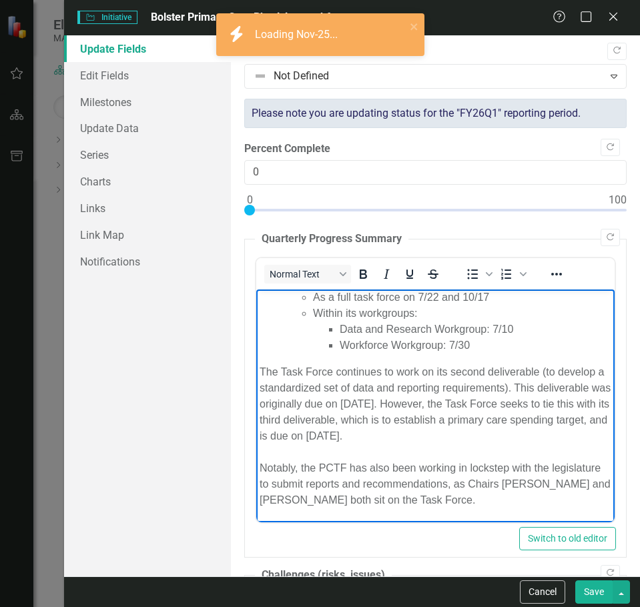
click at [421, 437] on p "The Task Force continues to work on its second deliverable (to develop a standa…" at bounding box center [435, 436] width 352 height 144
click at [540, 437] on p "The Task Force continues to work on its second deliverable (to develop a standa…" at bounding box center [435, 436] width 352 height 144
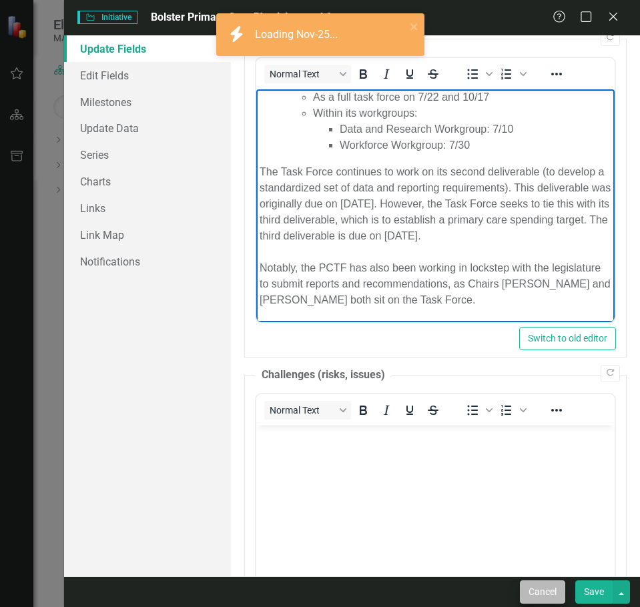
scroll to position [267, 0]
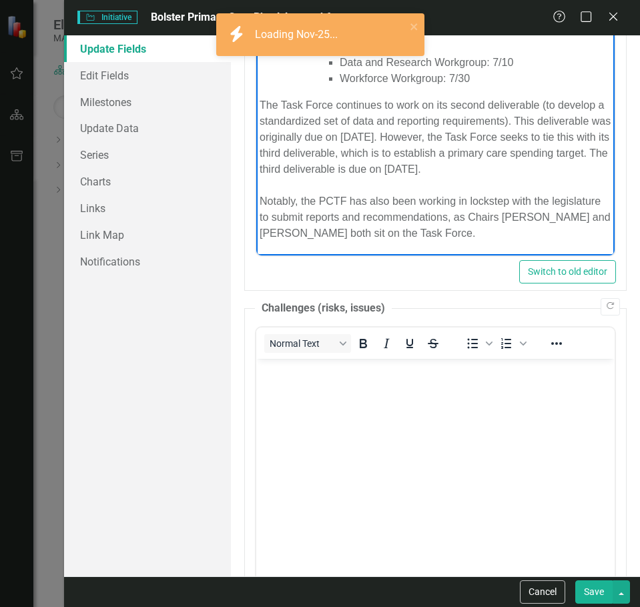
click at [538, 505] on body "Rich Text Area. Press ALT-0 for help." at bounding box center [435, 458] width 358 height 200
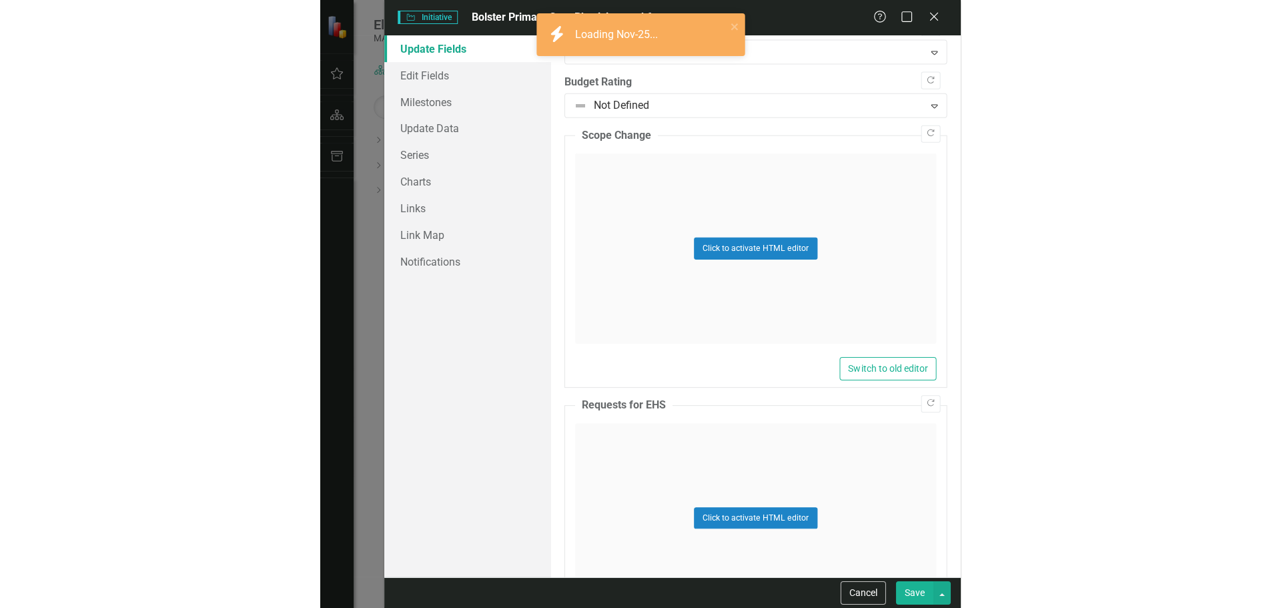
scroll to position [1068, 0]
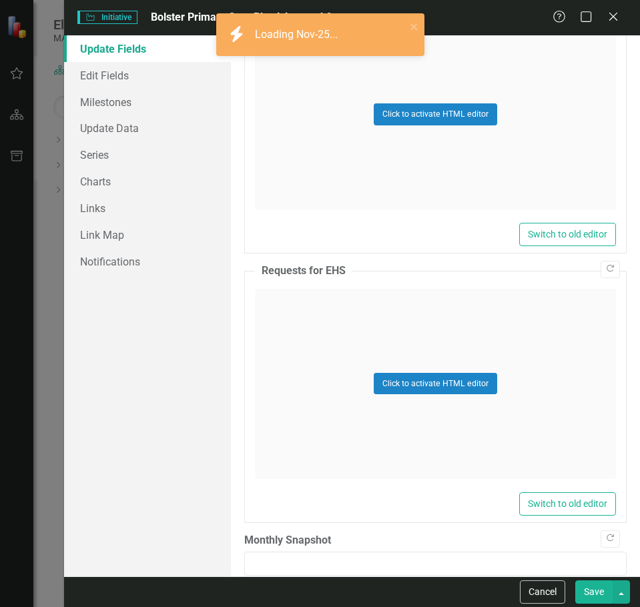
click at [599, 587] on button "Save" at bounding box center [593, 592] width 37 height 23
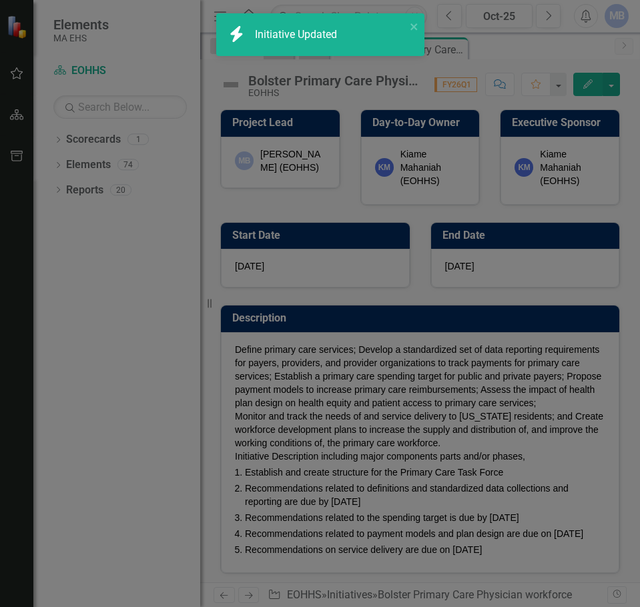
checkbox input "false"
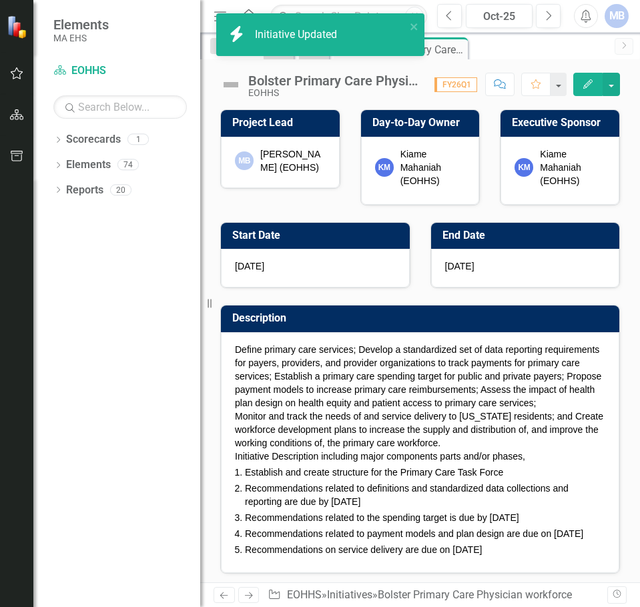
checkbox input "true"
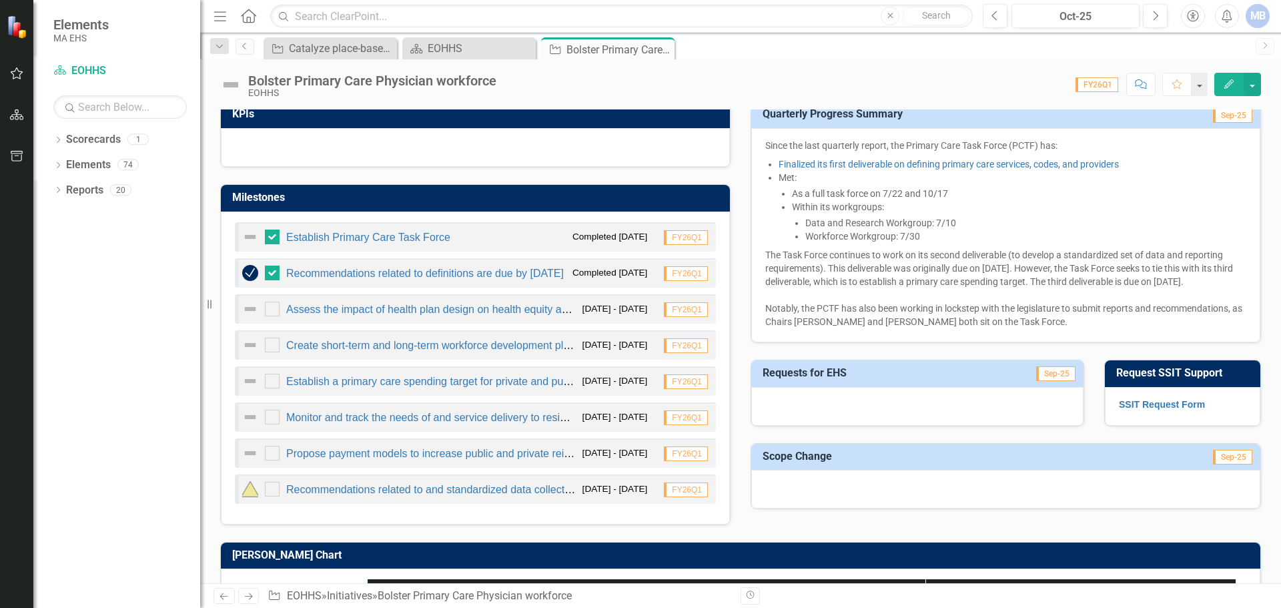
scroll to position [534, 0]
click at [181, 408] on div "Dropdown Scorecards 1 EOHHS Dropdown Elements 74 Dropdown Objective Objectives …" at bounding box center [116, 368] width 167 height 479
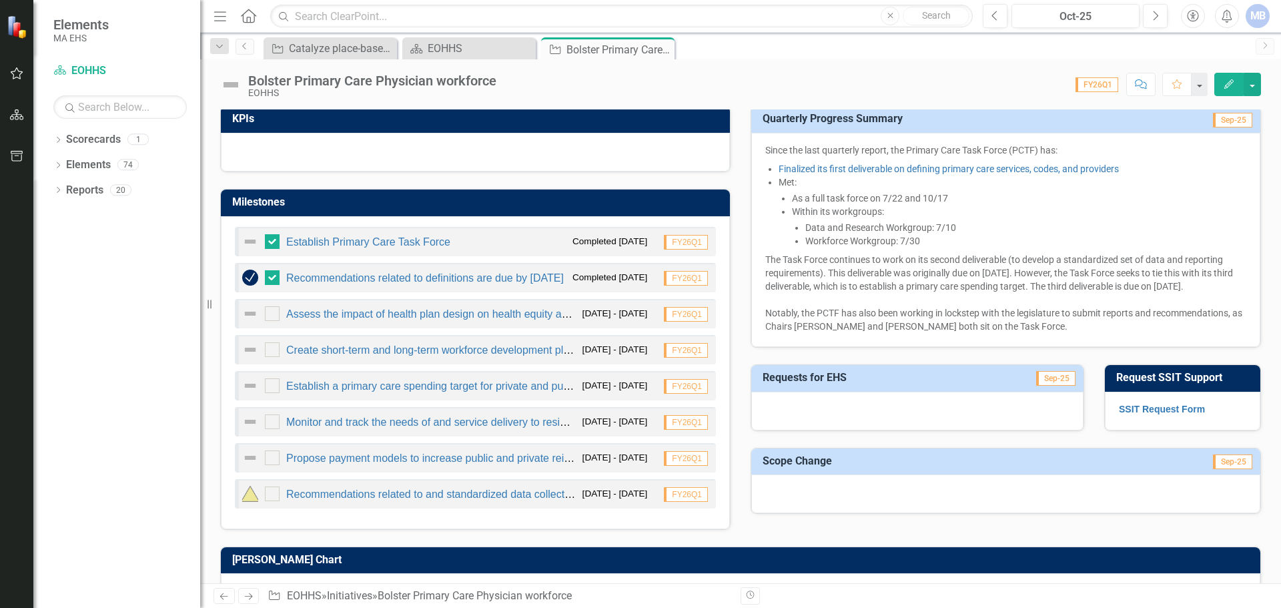
scroll to position [601, 0]
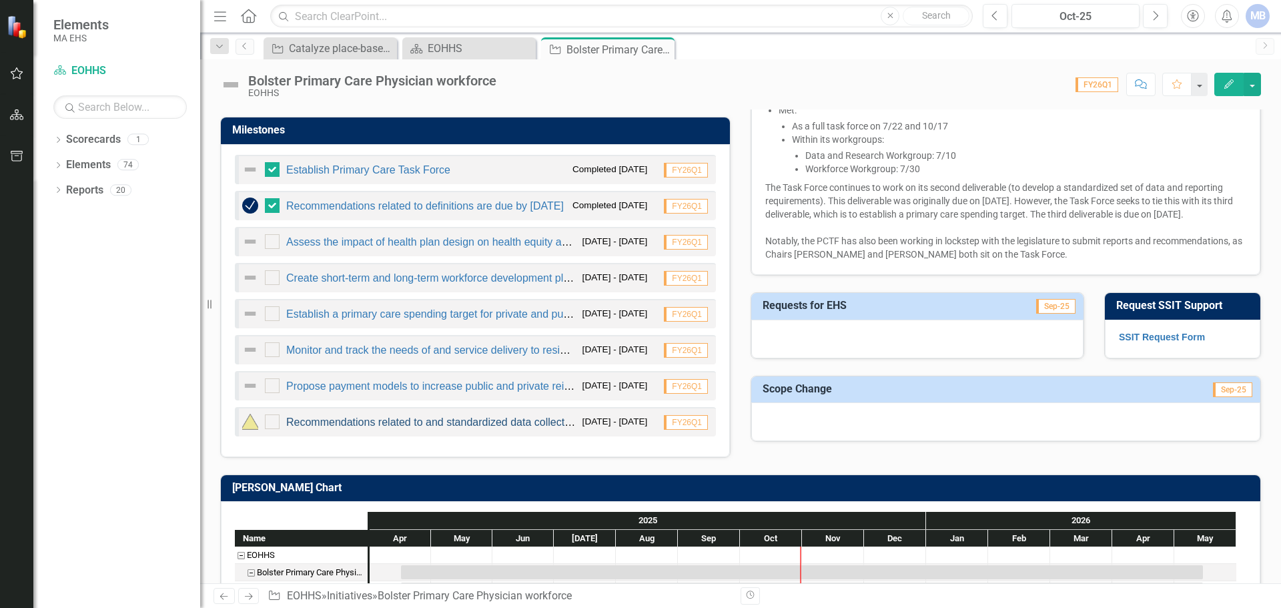
click at [416, 428] on link "Recommendations related to and standardized data collections and reporting due …" at bounding box center [505, 421] width 439 height 11
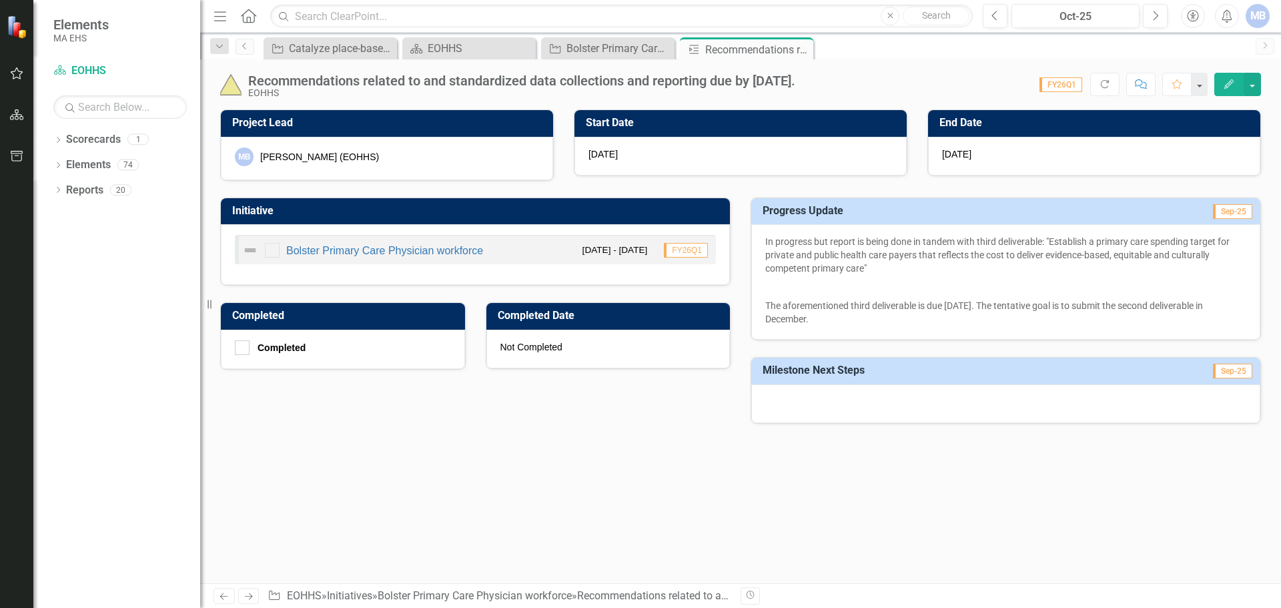
click at [601, 447] on div "Project Lead MB [PERSON_NAME] (EOHHS) Start Date [DATE] End Date [DATE] Initiat…" at bounding box center [740, 346] width 1081 height 474
click at [485, 428] on div "Project Lead MB [PERSON_NAME] (EOHHS) Start Date [DATE] End Date [DATE] Initiat…" at bounding box center [740, 265] width 1081 height 344
click at [316, 49] on div "Catalyze place-based health equity strategy" at bounding box center [333, 48] width 88 height 17
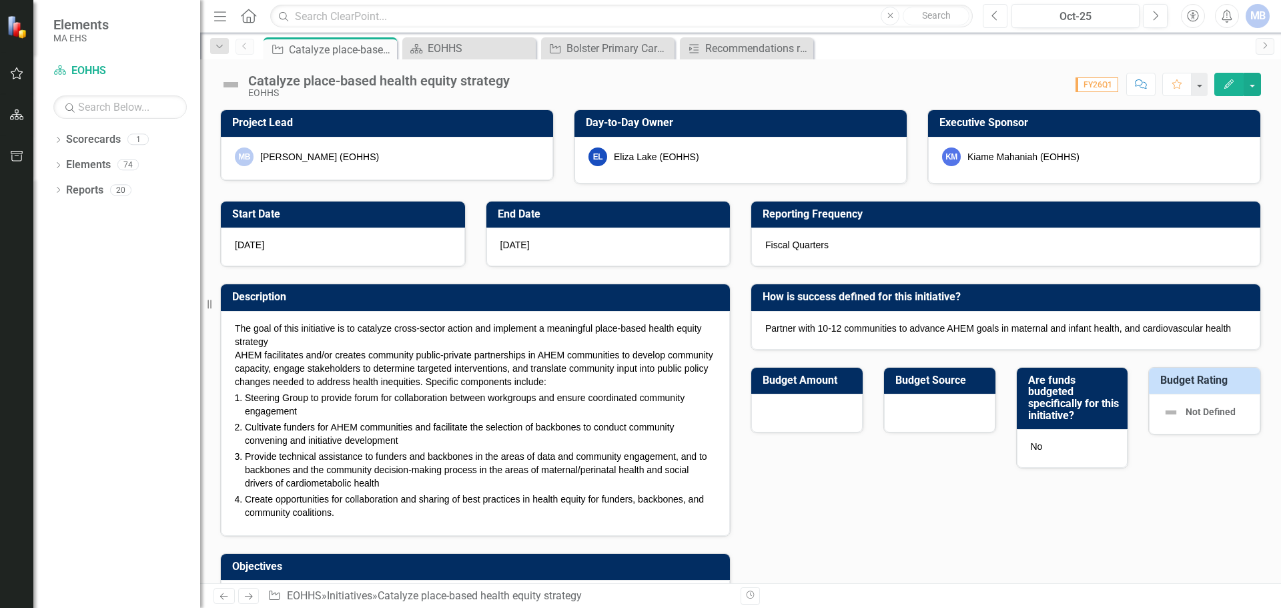
click at [998, 14] on button "Previous" at bounding box center [995, 16] width 25 height 24
checkbox input "true"
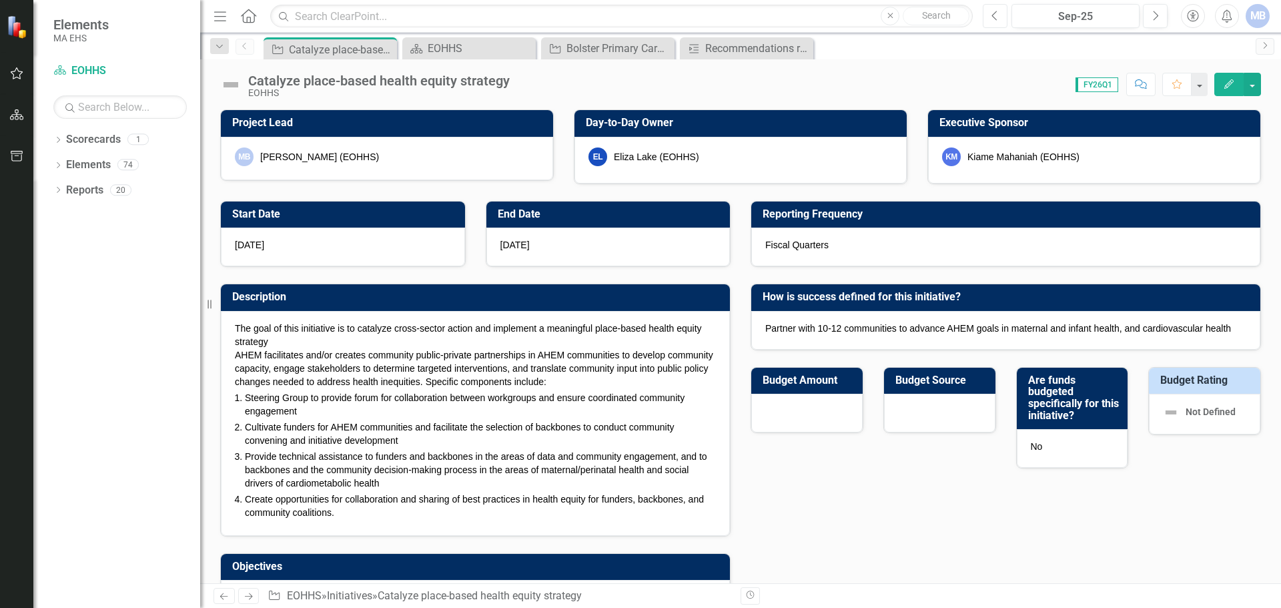
checkbox input "true"
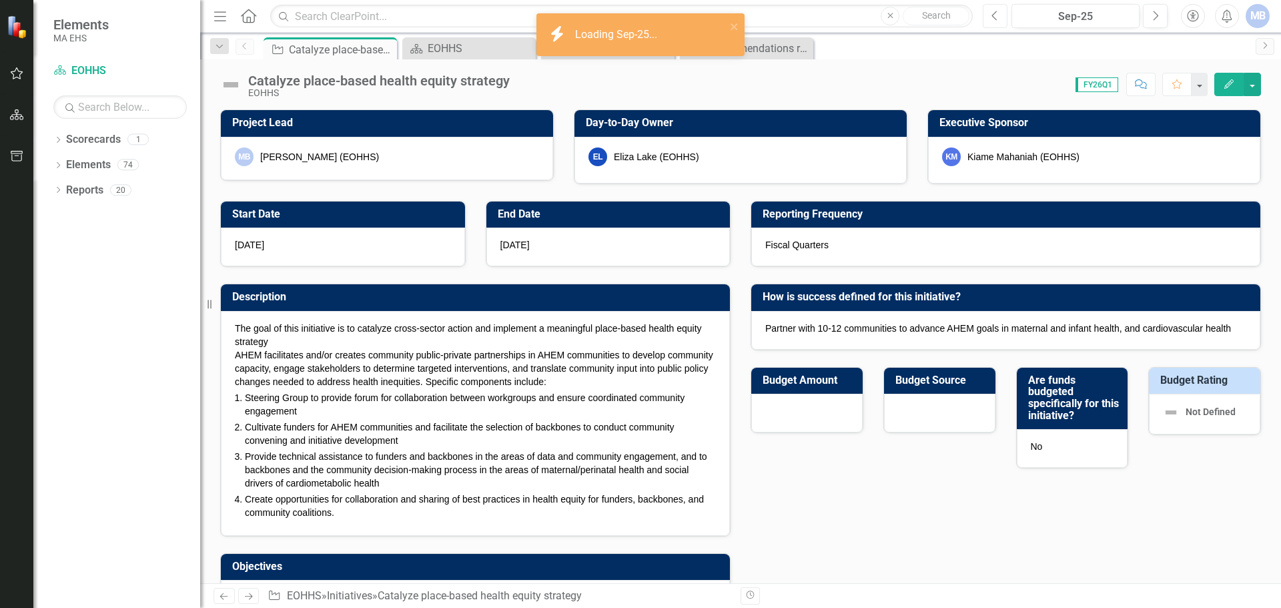
click at [1000, 13] on button "Previous" at bounding box center [995, 16] width 25 height 24
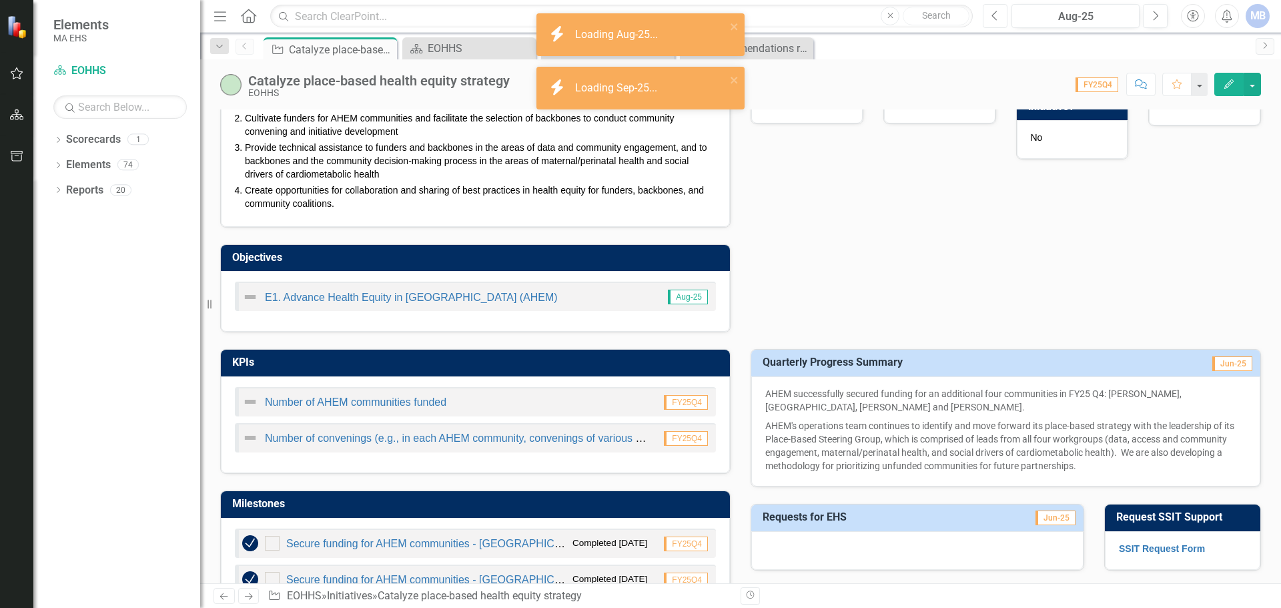
checkbox input "true"
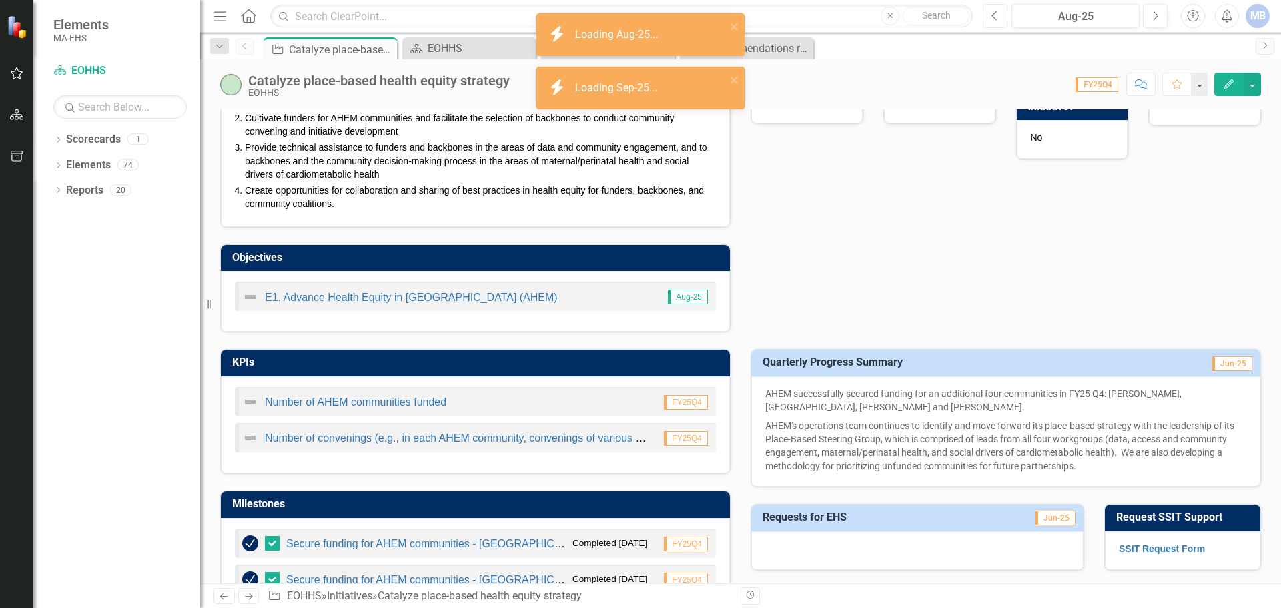
scroll to position [501, 0]
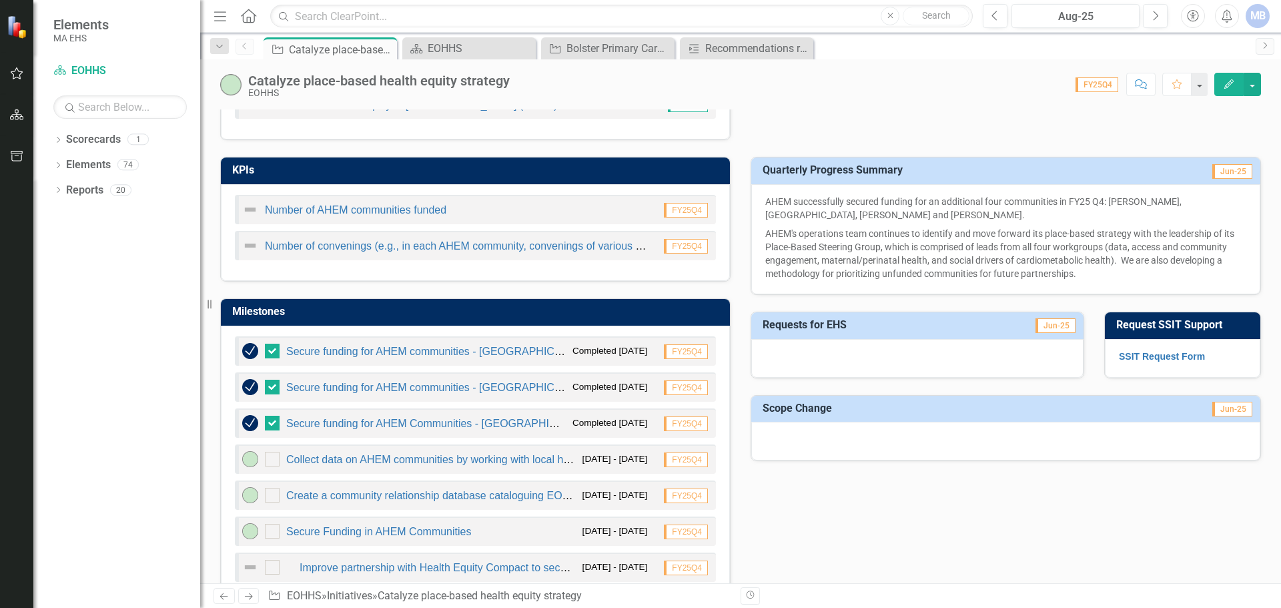
drag, startPoint x: 1123, startPoint y: 270, endPoint x: 768, endPoint y: 203, distance: 360.8
click at [770, 208] on span "AHEM successfully secured funding for an additional four communities in FY25 Q4…" at bounding box center [1006, 237] width 481 height 85
drag, startPoint x: 763, startPoint y: 200, endPoint x: 998, endPoint y: 250, distance: 241.0
click at [998, 250] on span "AHEM successfully secured funding for an additional four communities in FY25 Q4…" at bounding box center [1006, 237] width 481 height 85
drag, startPoint x: 1071, startPoint y: 280, endPoint x: 880, endPoint y: 221, distance: 199.9
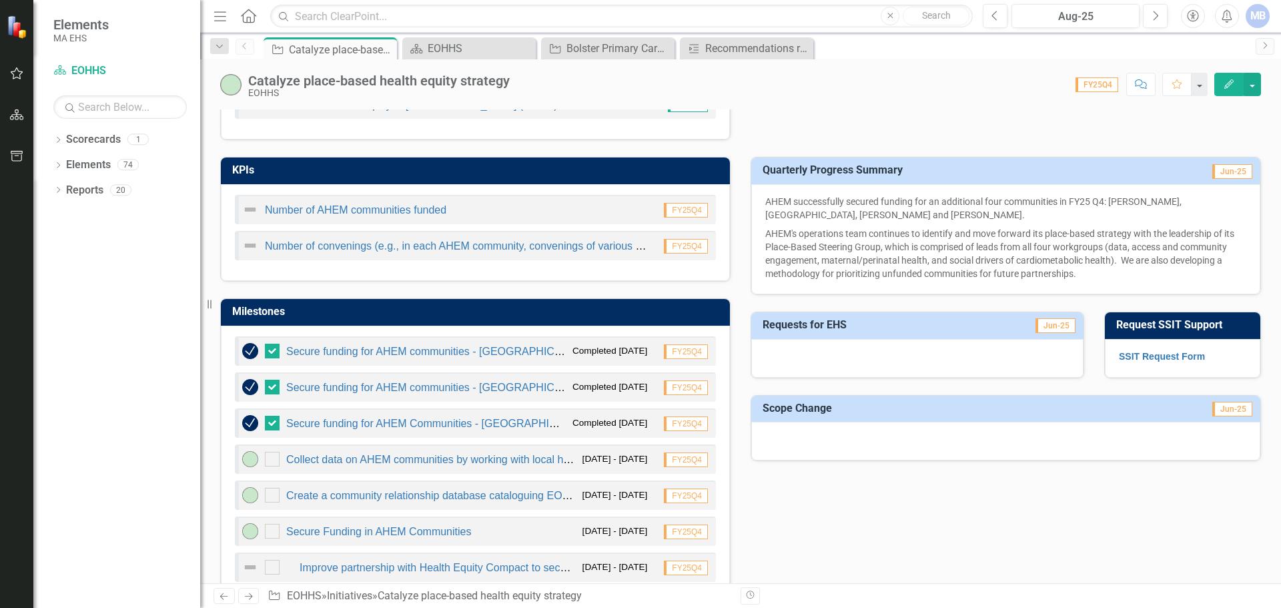
click at [882, 221] on div "AHEM successfully secured funding for an additional four communities in FY25 Q4…" at bounding box center [1006, 239] width 509 height 110
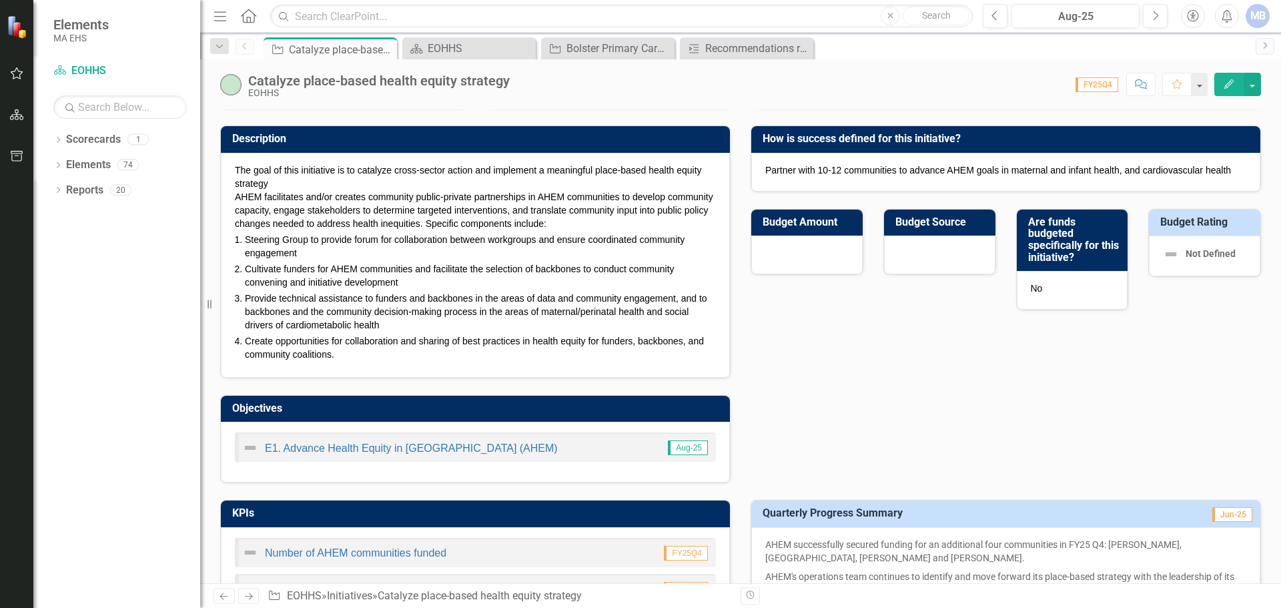
scroll to position [0, 0]
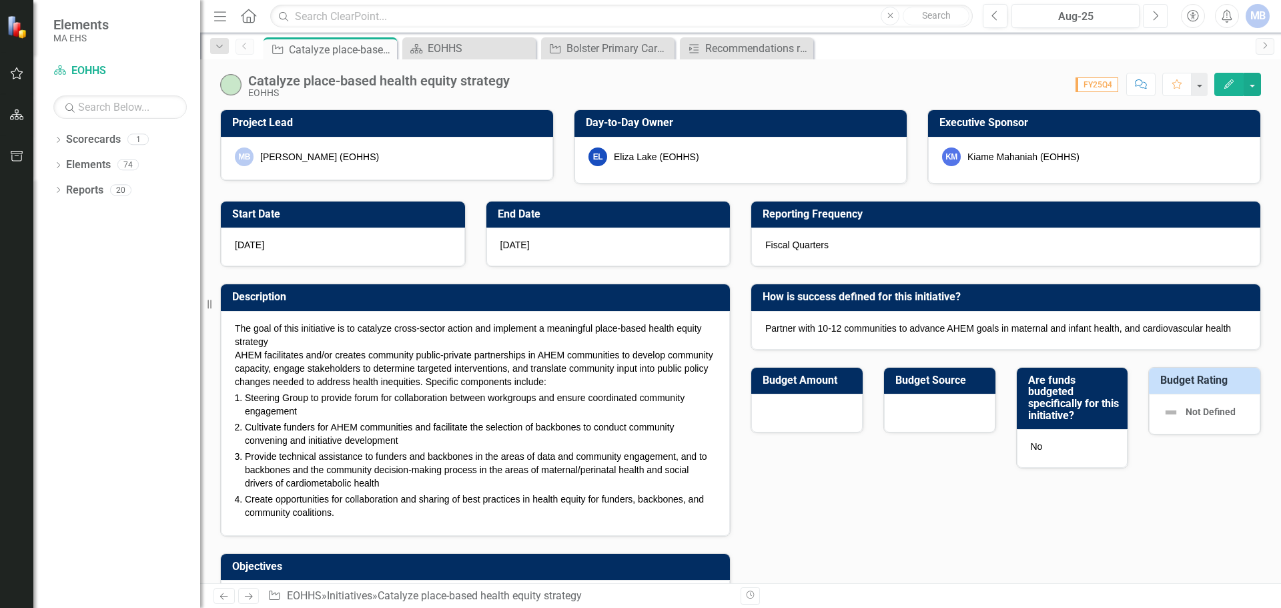
click at [1155, 17] on icon "Next" at bounding box center [1155, 16] width 7 height 12
checkbox input "true"
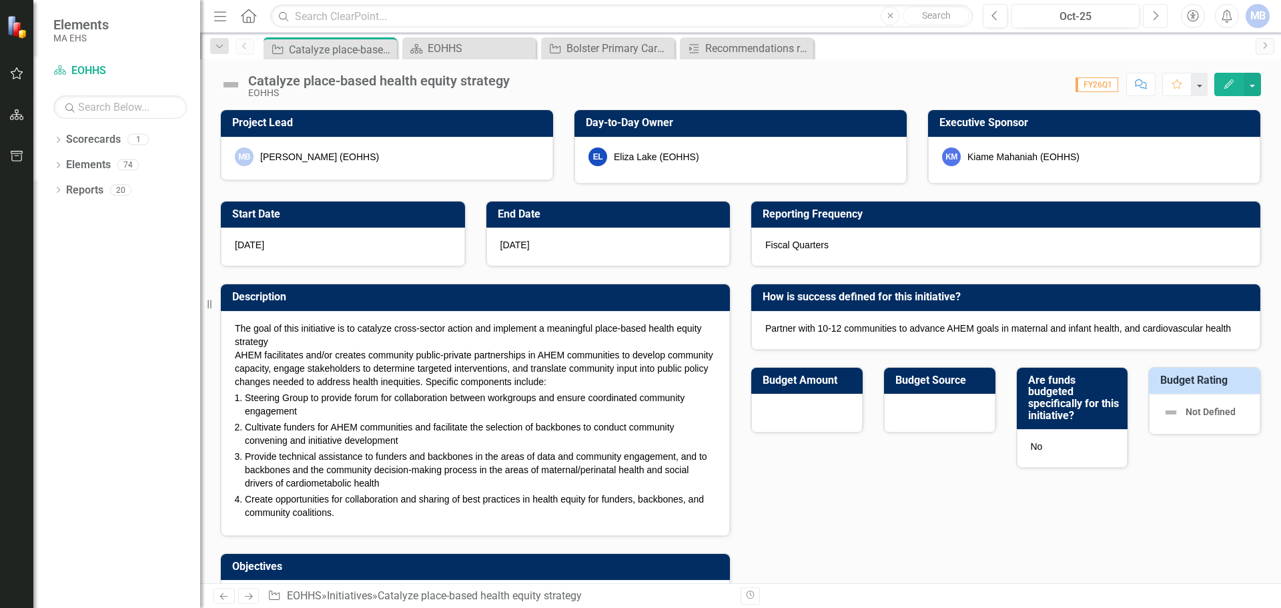
checkbox input "true"
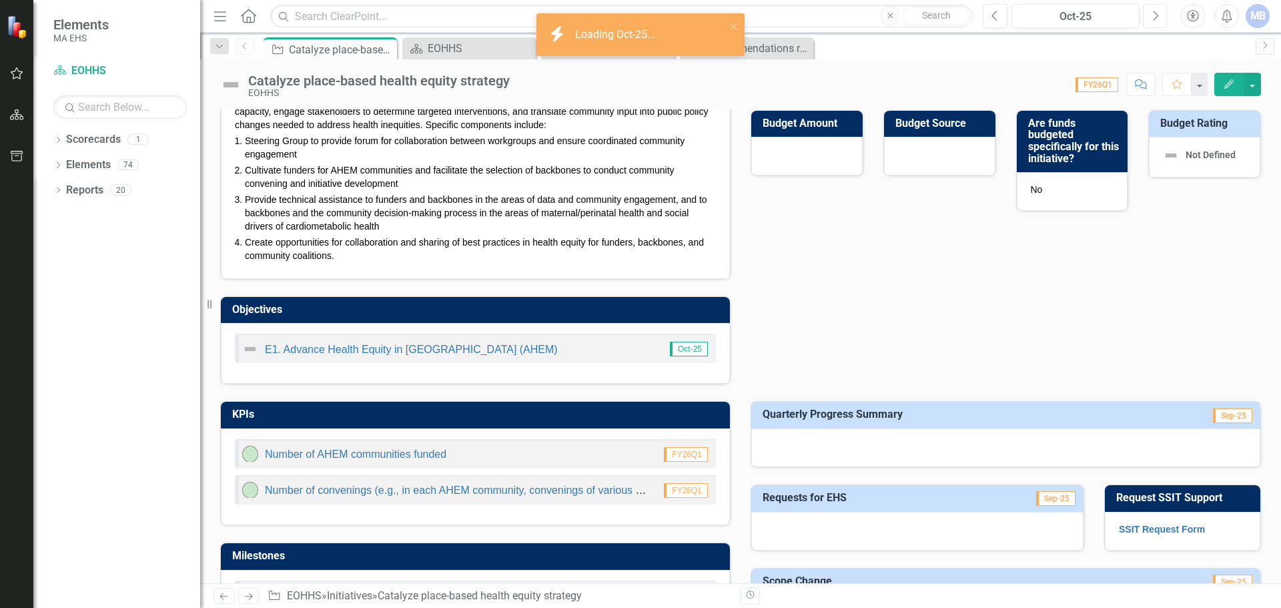
scroll to position [334, 0]
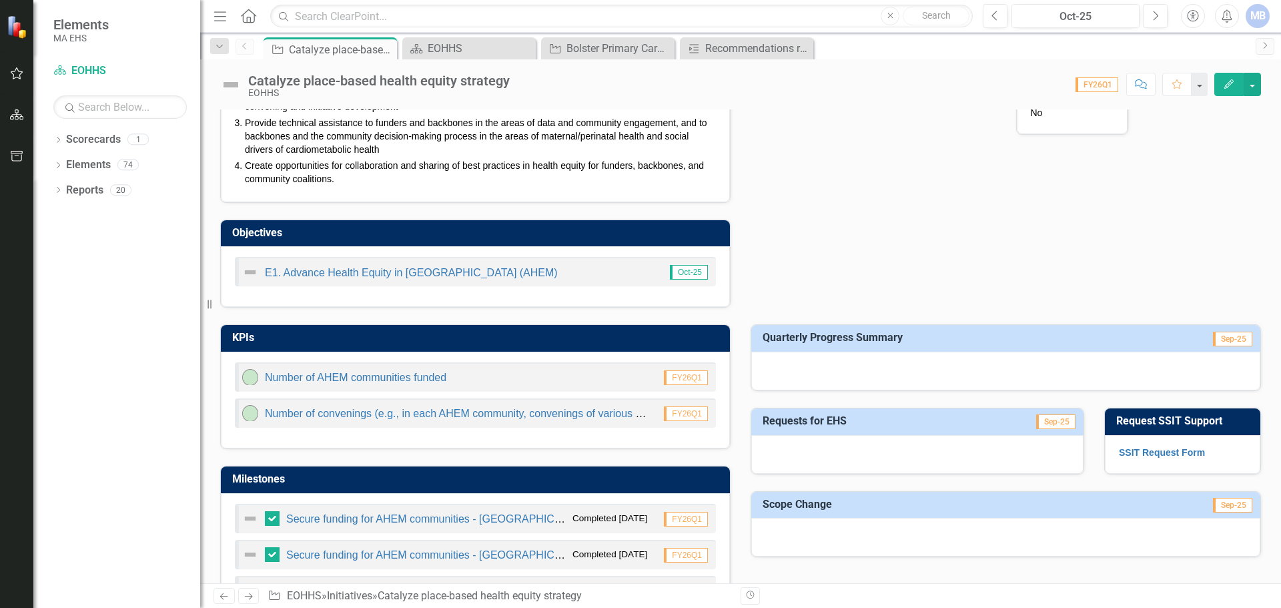
click at [1230, 77] on button "Edit" at bounding box center [1229, 84] width 29 height 23
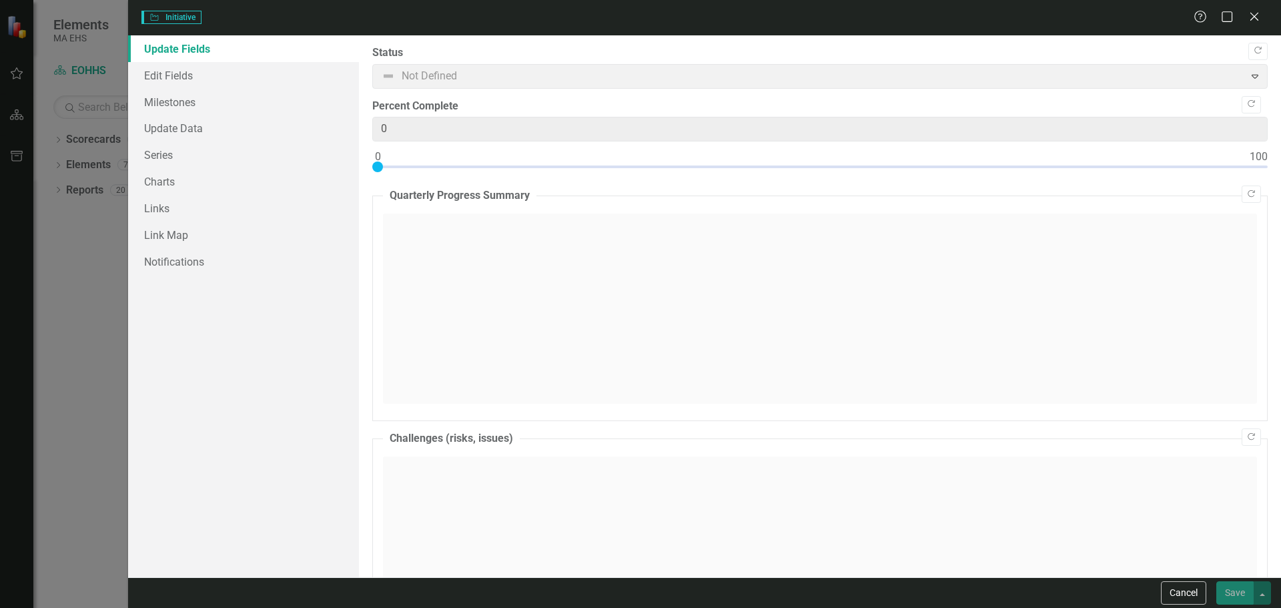
drag, startPoint x: 743, startPoint y: 296, endPoint x: 723, endPoint y: 292, distance: 20.4
click at [743, 296] on div at bounding box center [820, 309] width 874 height 190
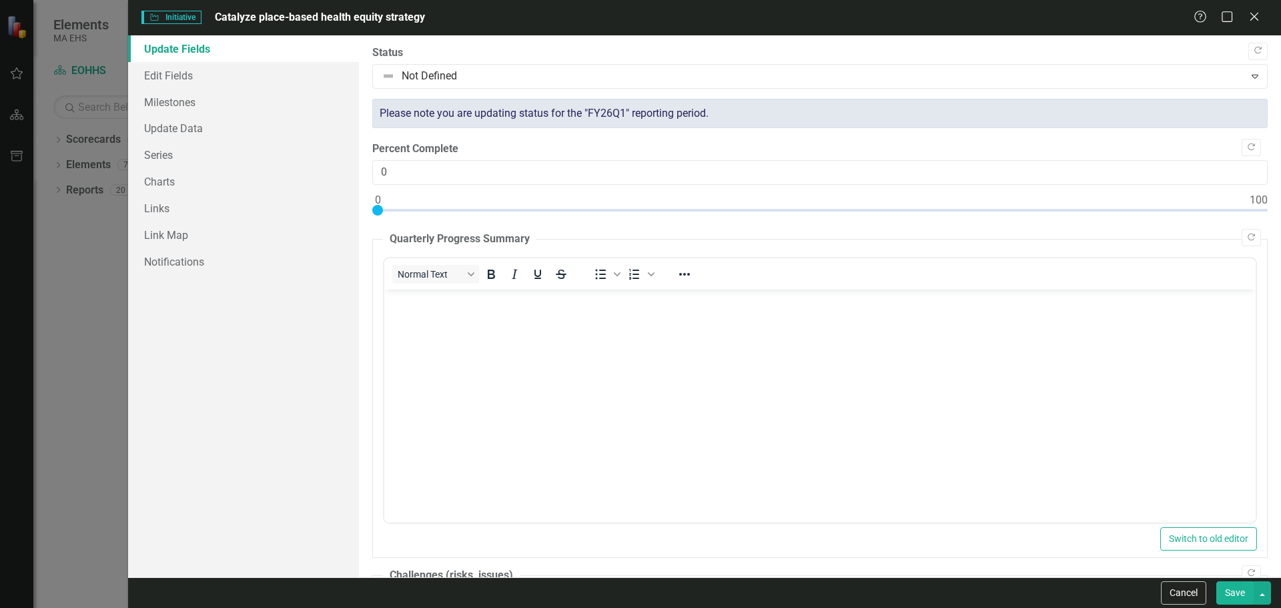
scroll to position [0, 0]
click at [605, 382] on body "Rich Text Area. Press ALT-0 for help." at bounding box center [820, 389] width 872 height 200
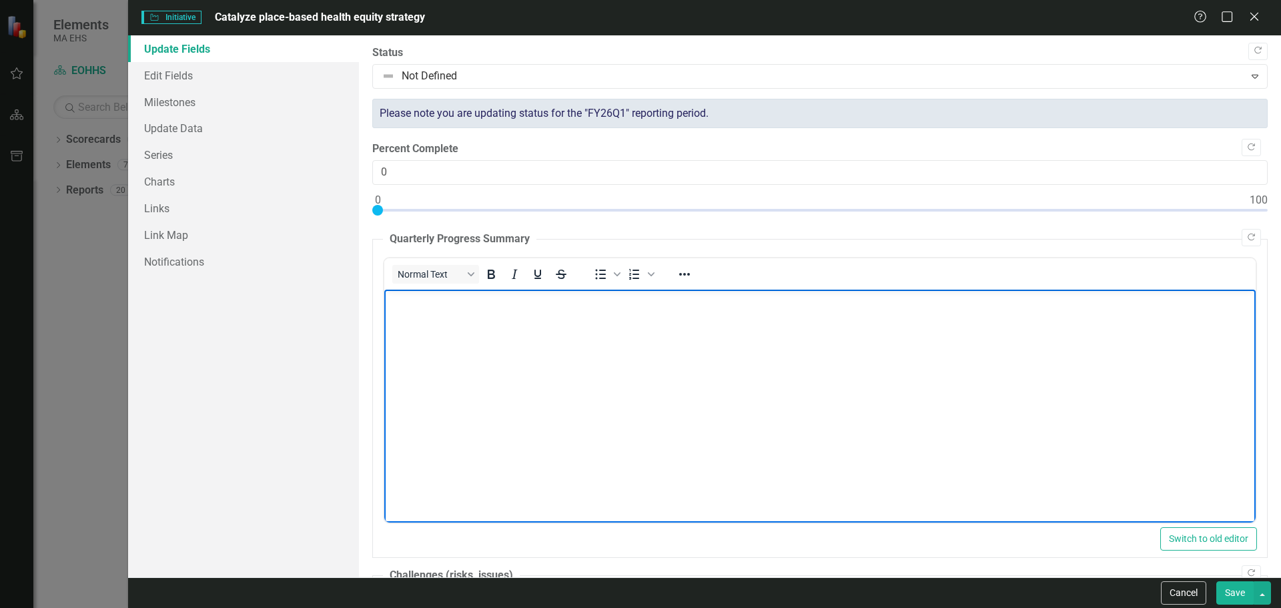
click at [776, 379] on body "Rich Text Area. Press ALT-0 for help." at bounding box center [820, 389] width 872 height 200
